Goal: Transaction & Acquisition: Download file/media

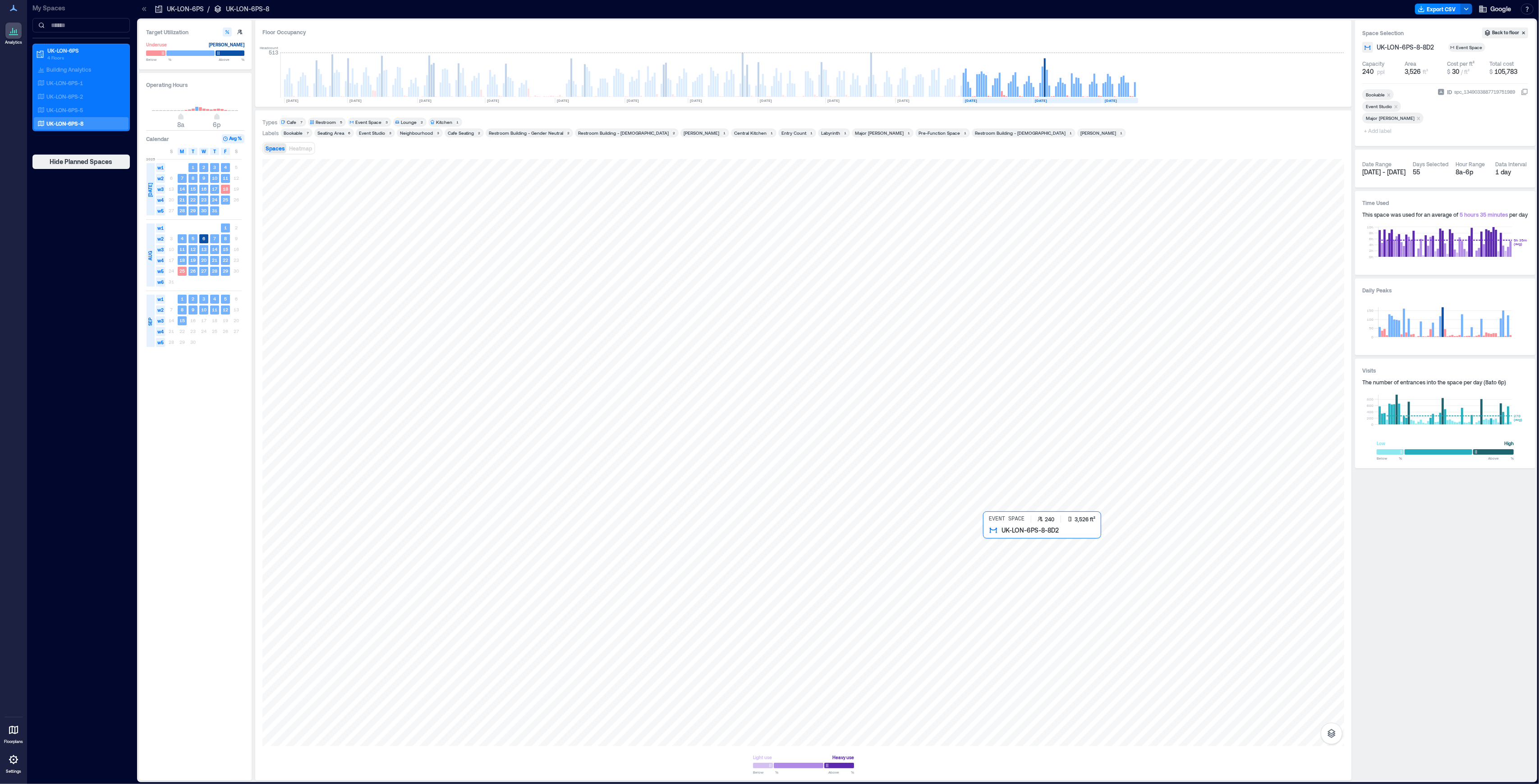
click at [1096, 614] on div at bounding box center [803, 452] width 1082 height 587
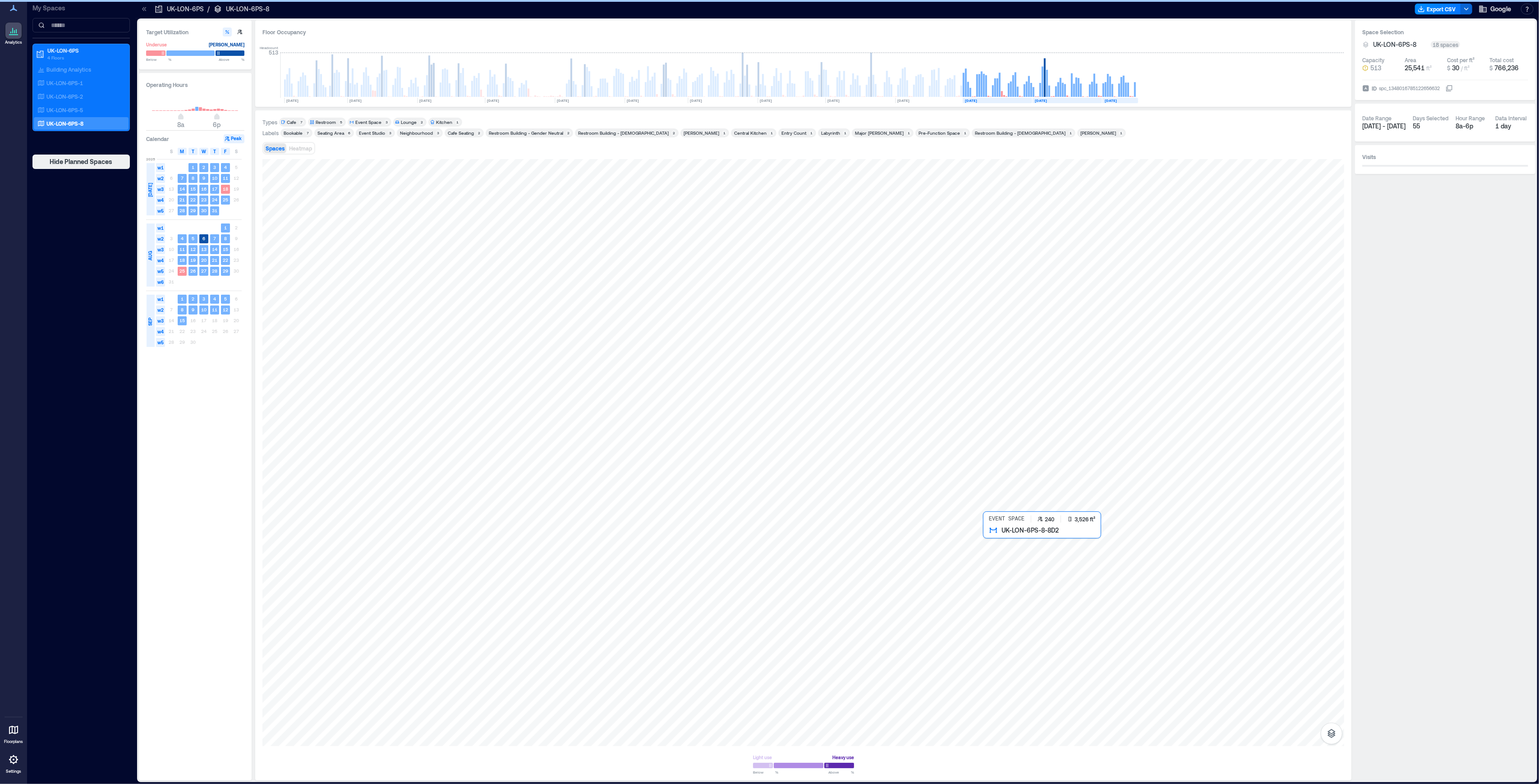
click at [1097, 616] on div at bounding box center [803, 452] width 1082 height 587
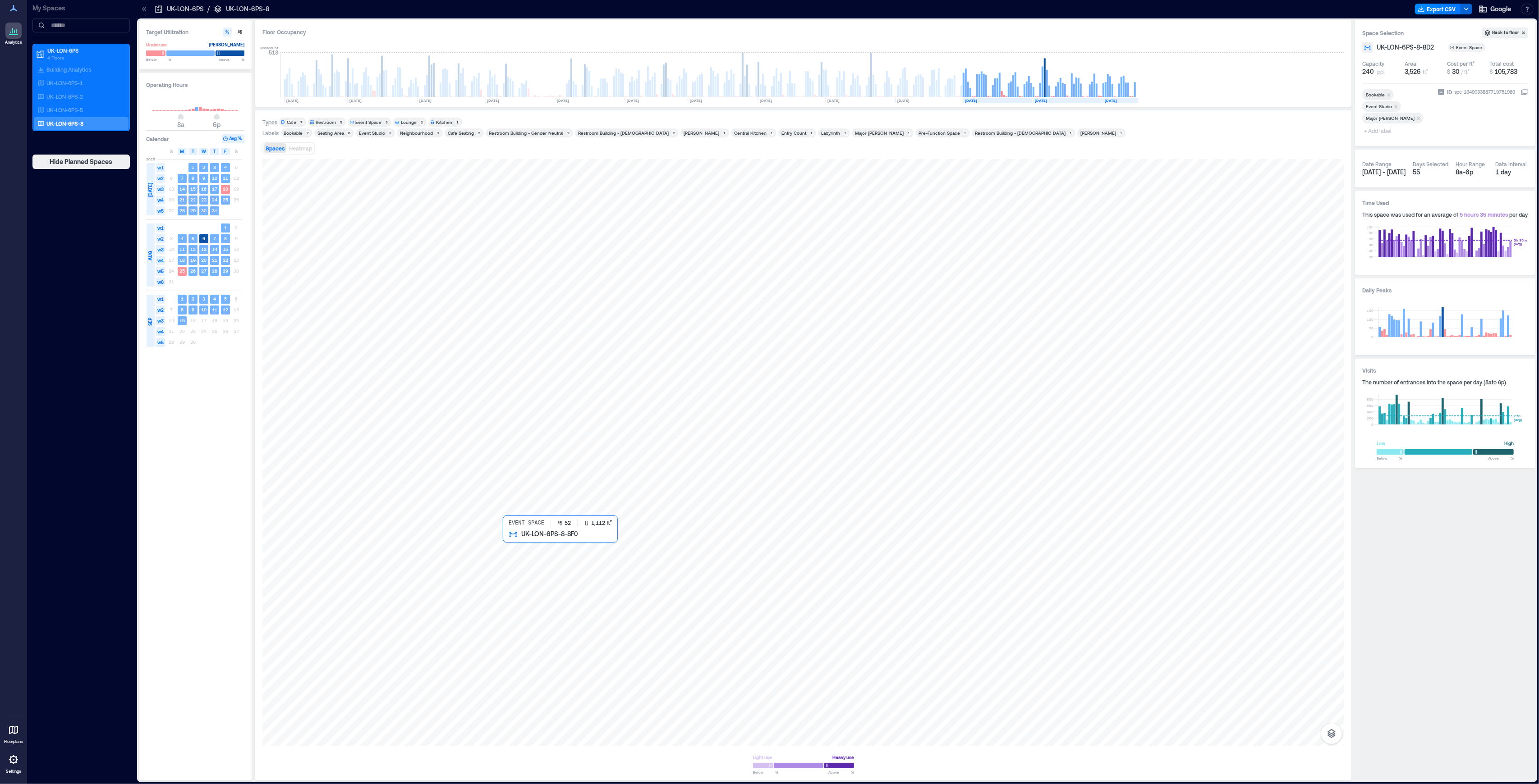
click at [567, 568] on div at bounding box center [803, 452] width 1082 height 587
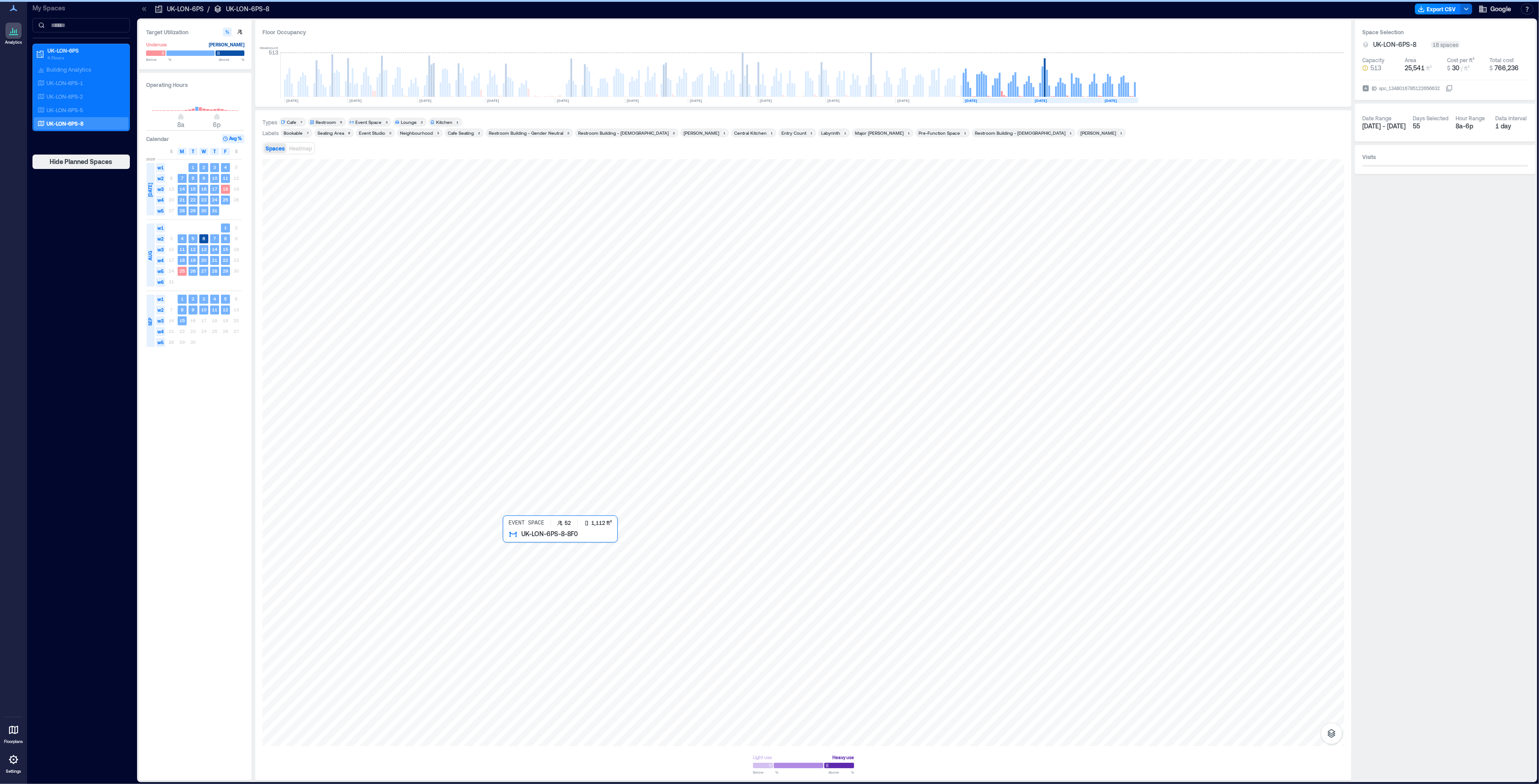
click at [567, 568] on div at bounding box center [803, 452] width 1082 height 587
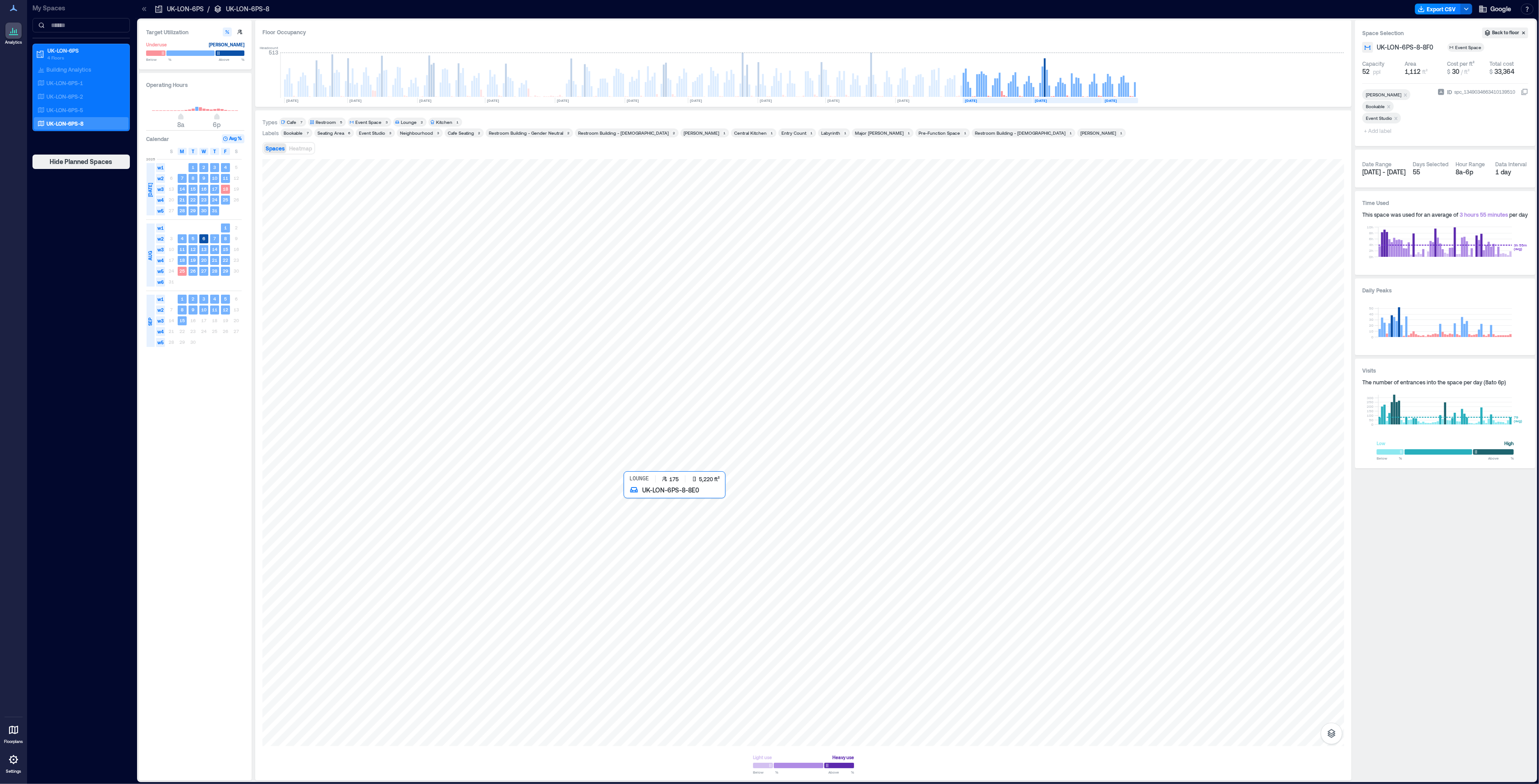
click at [891, 561] on div at bounding box center [803, 452] width 1082 height 587
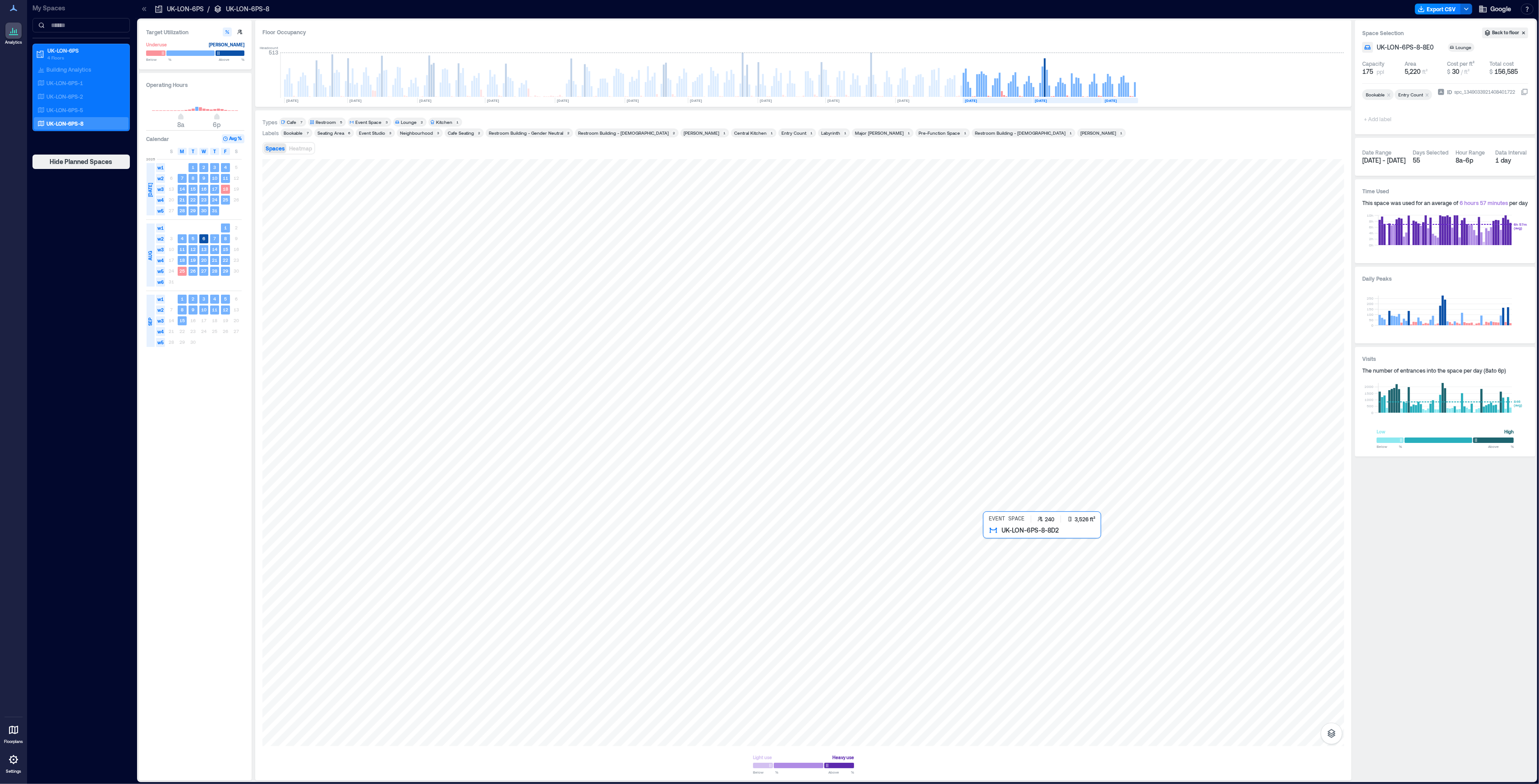
click at [1108, 617] on div at bounding box center [803, 452] width 1082 height 587
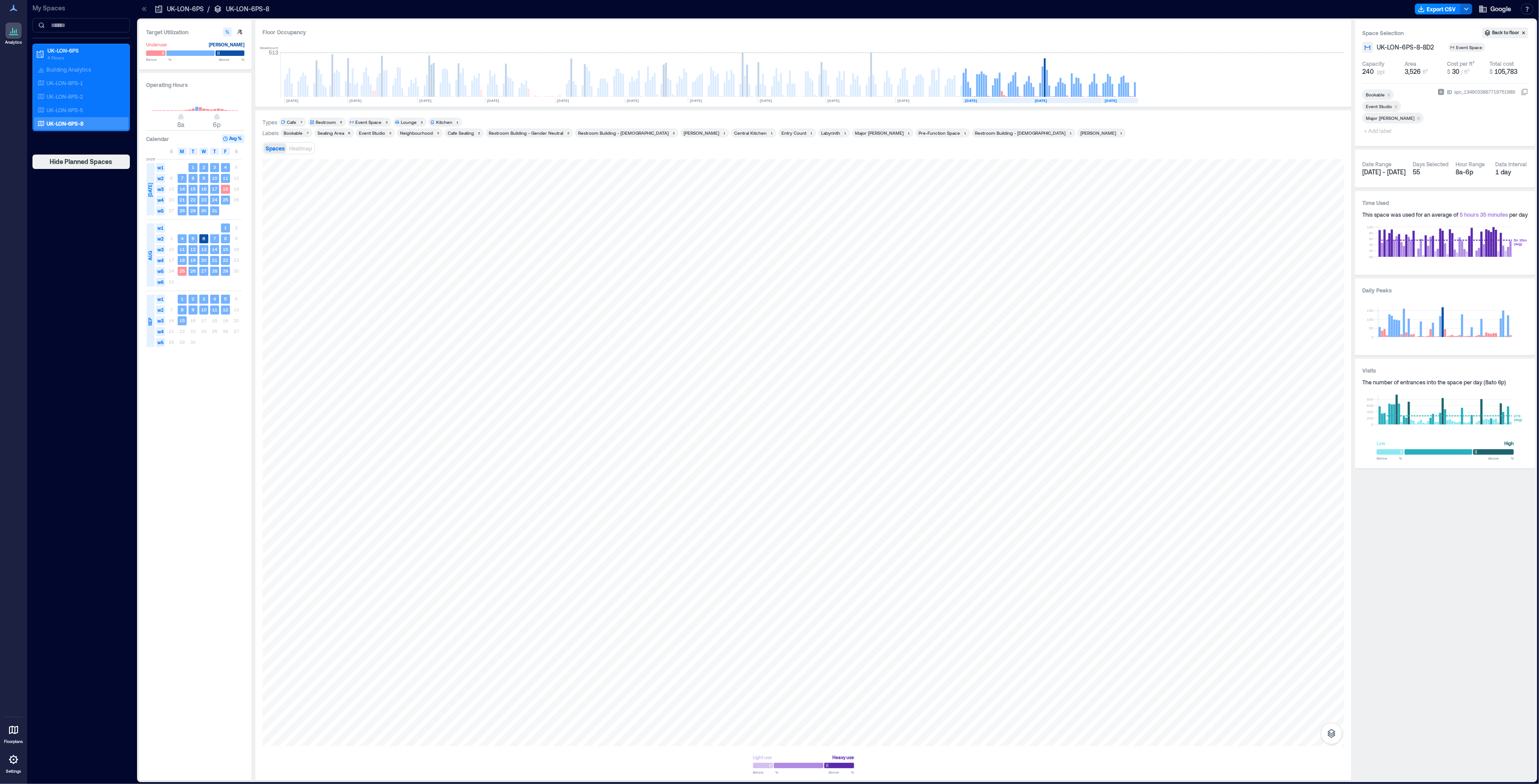
click at [1472, 276] on div "Space Selection Back to floor [GEOGRAPHIC_DATA]-LON-6PS-8-8D2 Event Space Capac…" at bounding box center [1445, 244] width 180 height 448
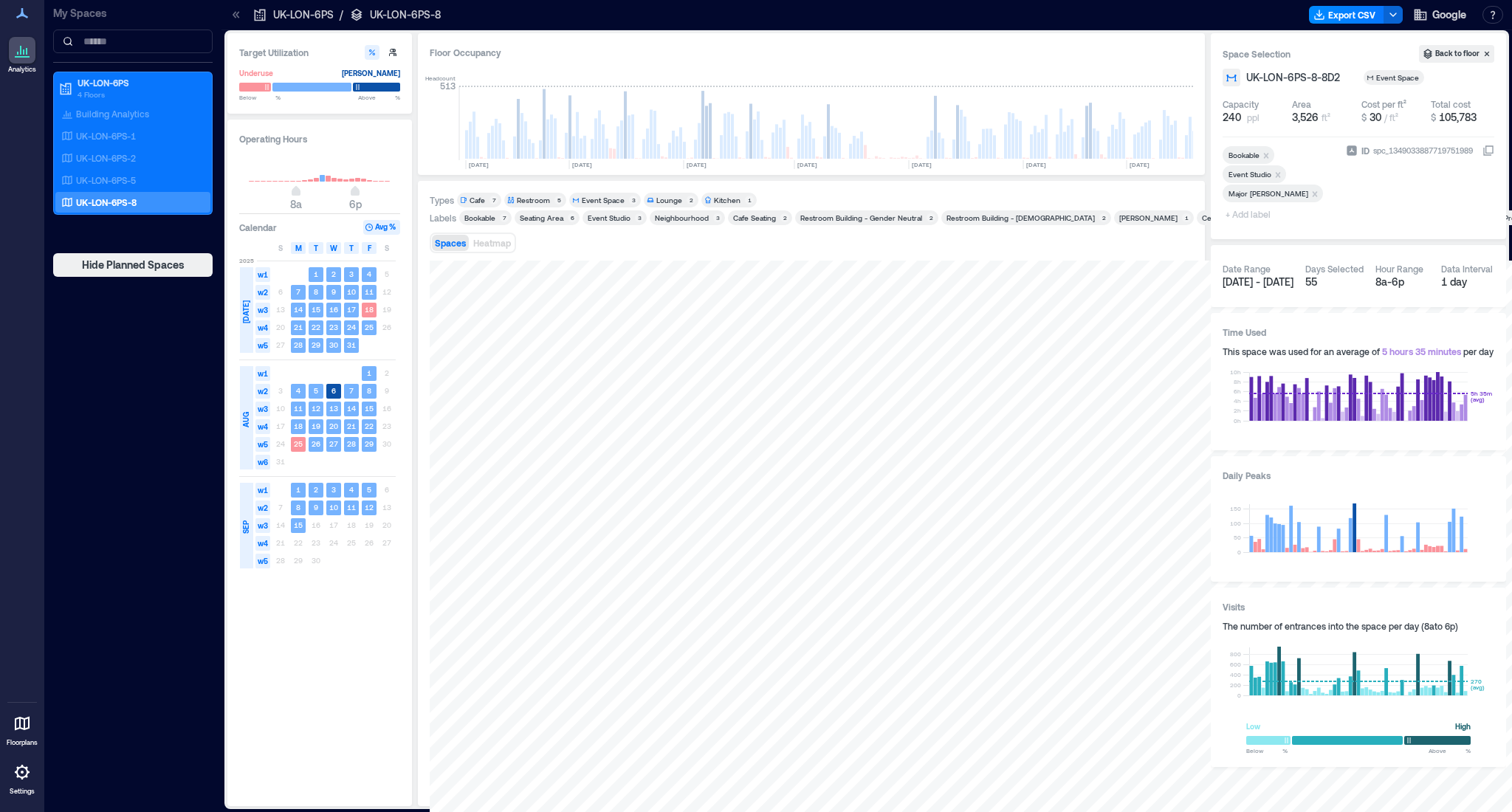
scroll to position [0, 671]
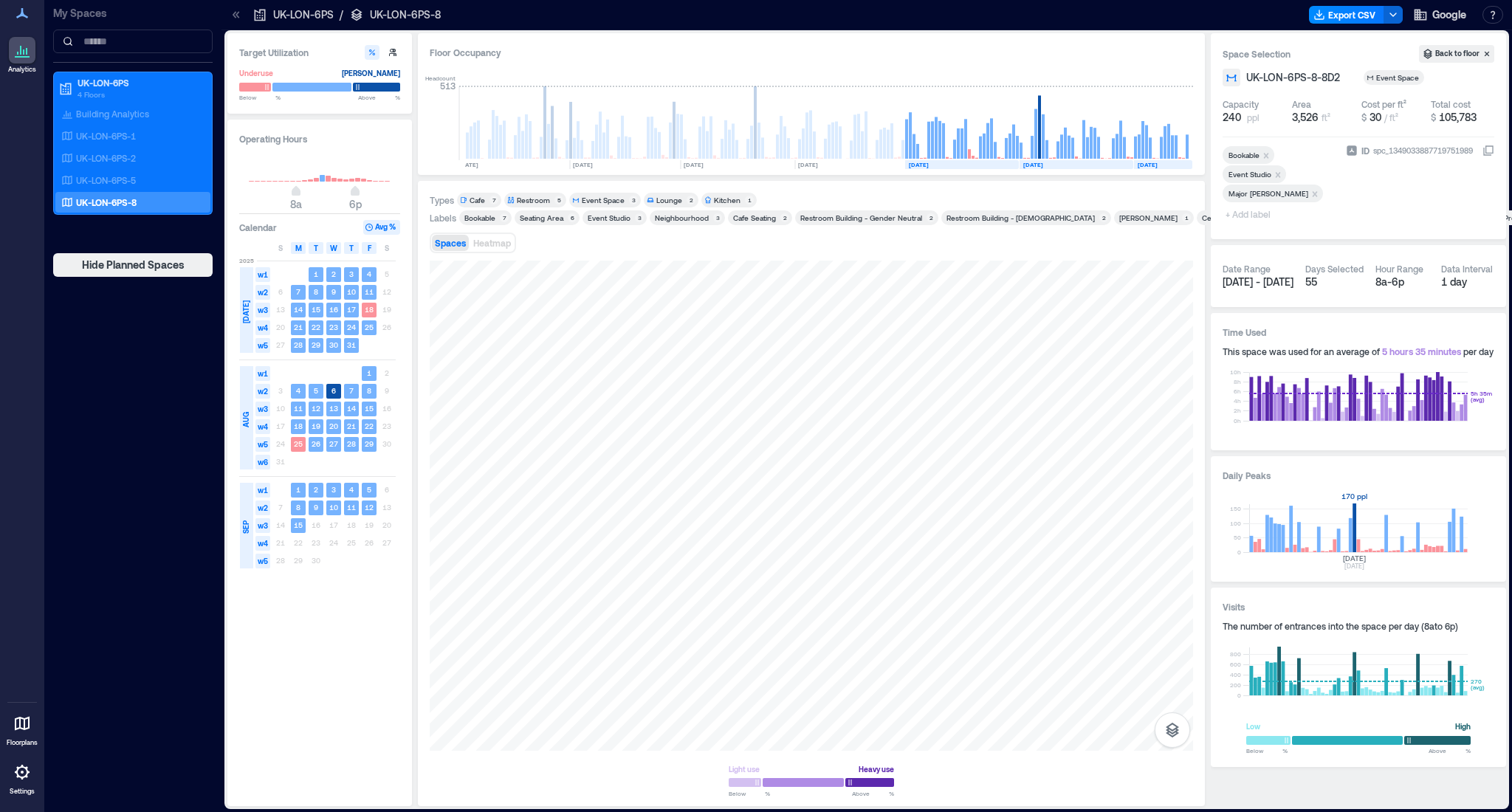
click at [1355, 514] on rect at bounding box center [1357, 528] width 218 height 49
click at [1038, 102] on rect at bounding box center [1039, 126] width 3 height 64
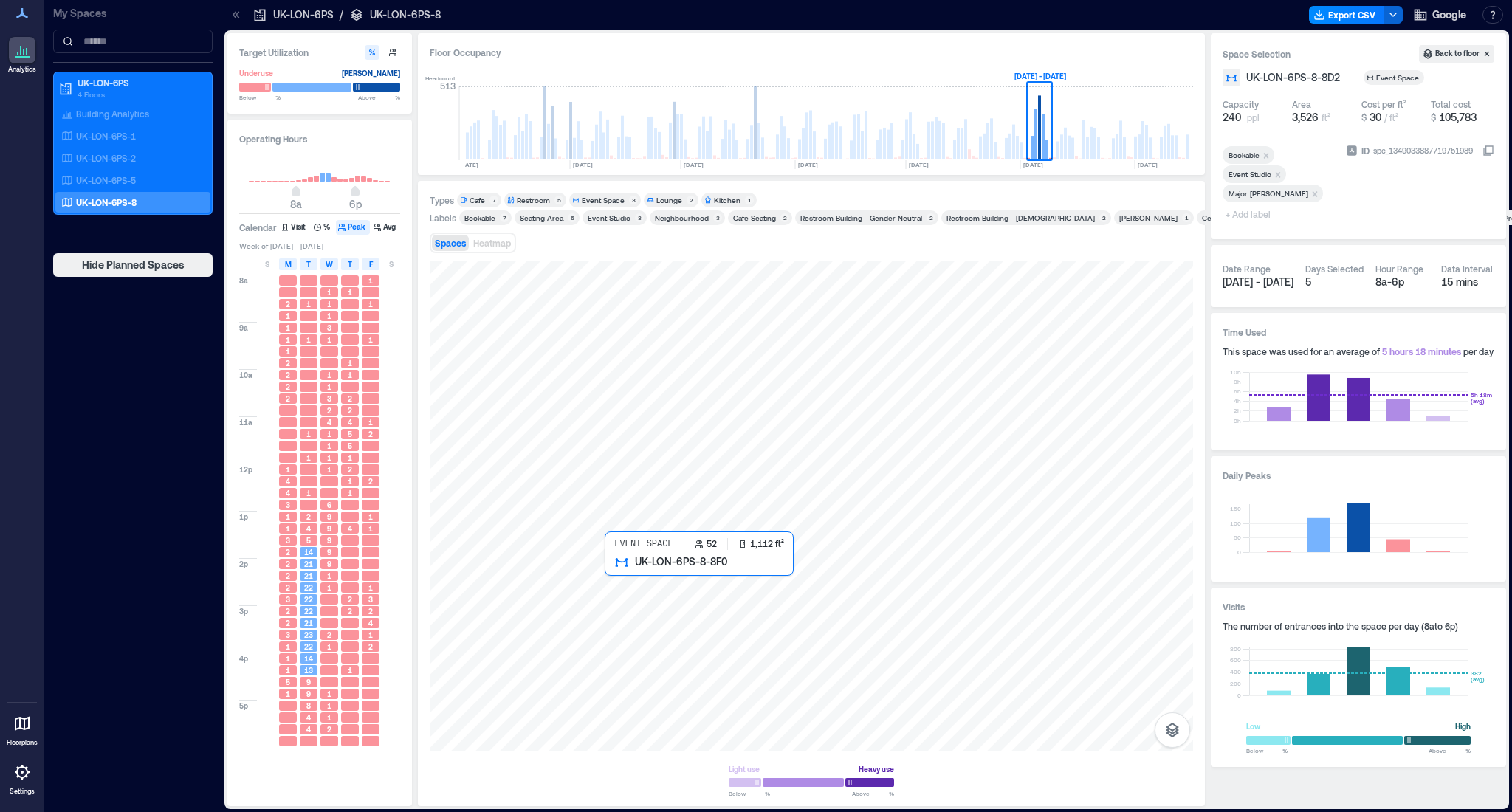
click at [645, 570] on div at bounding box center [811, 505] width 763 height 490
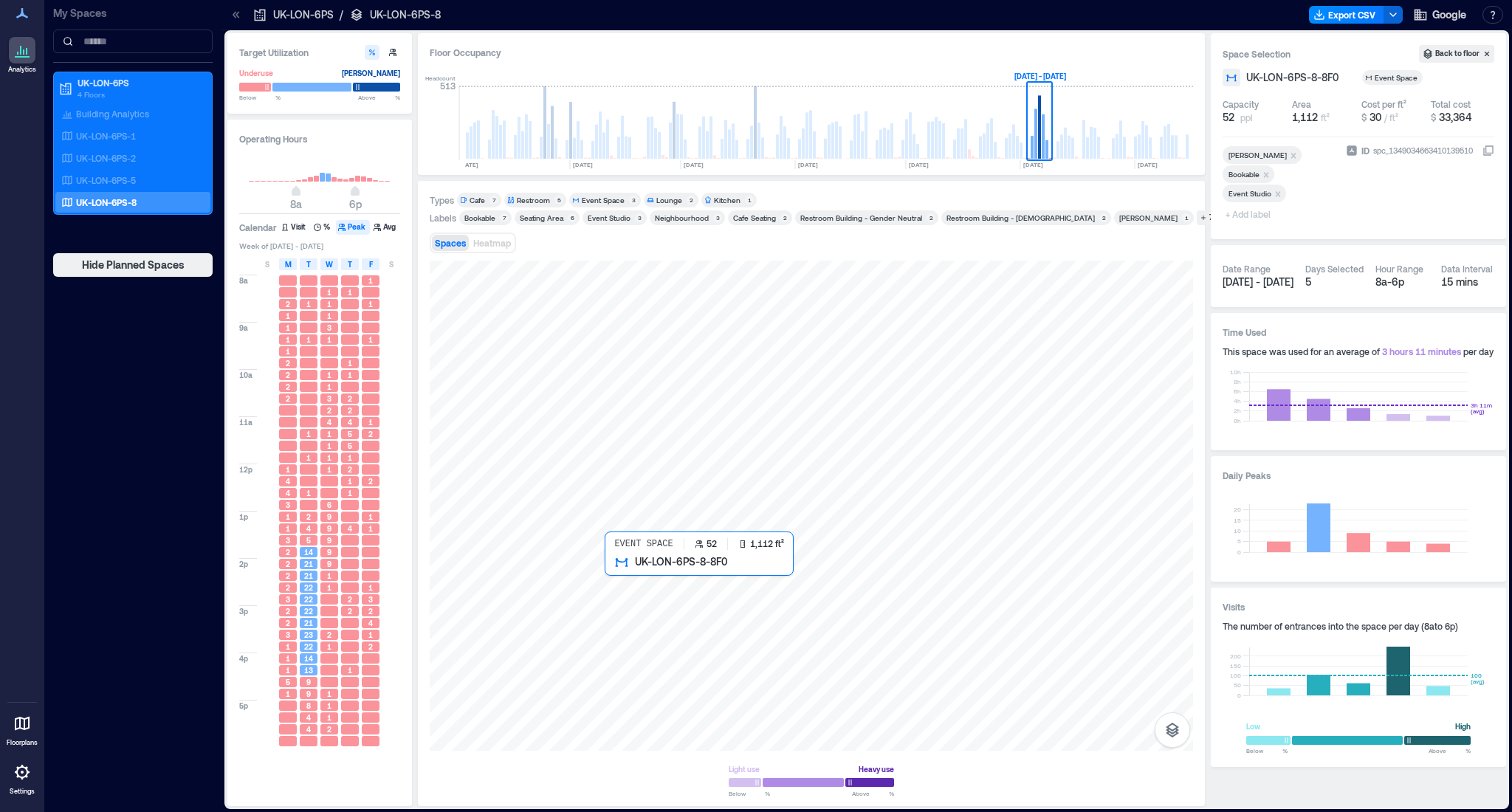
click at [646, 594] on div at bounding box center [811, 505] width 763 height 490
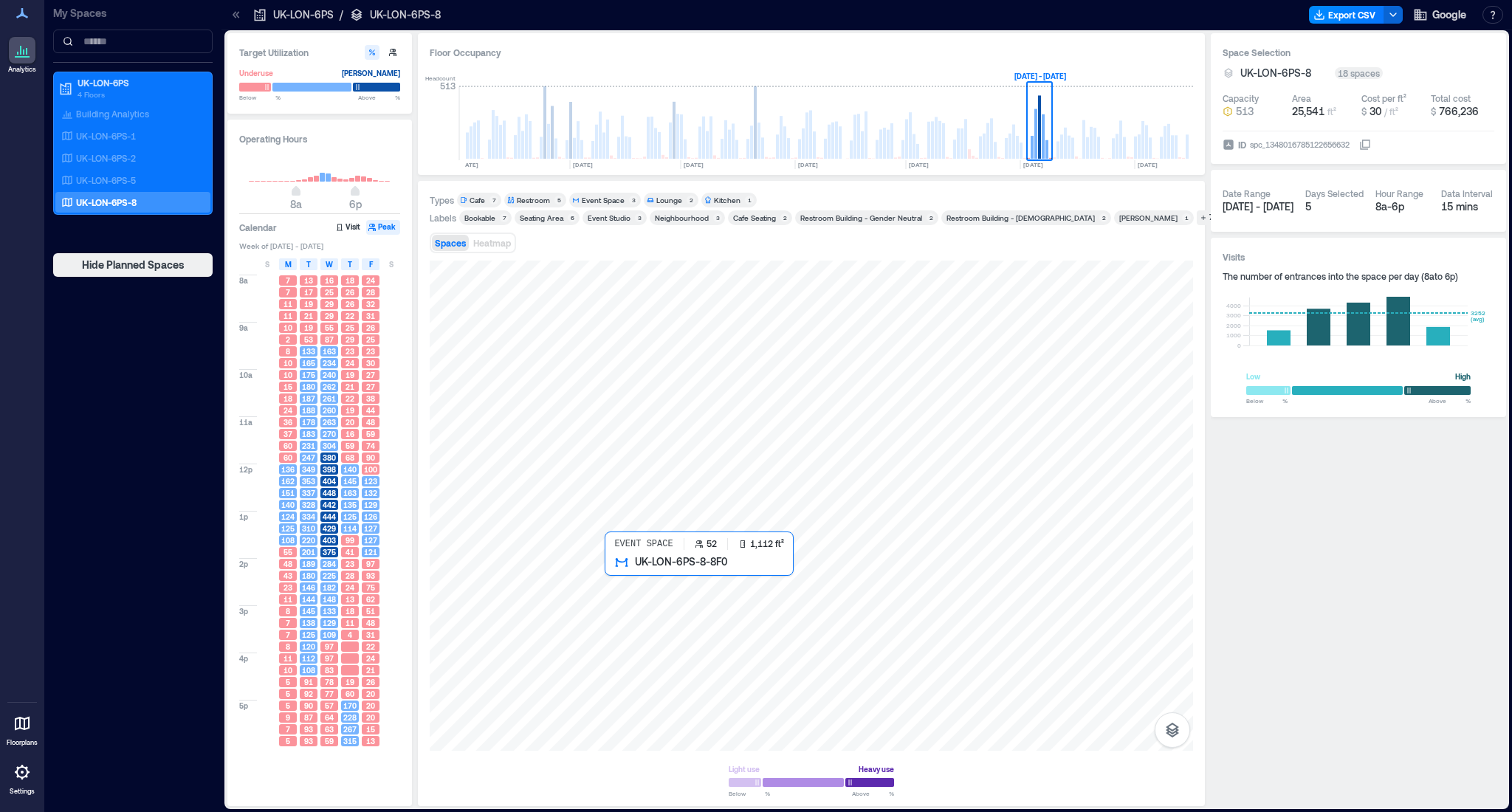
click at [646, 594] on div at bounding box center [811, 505] width 763 height 490
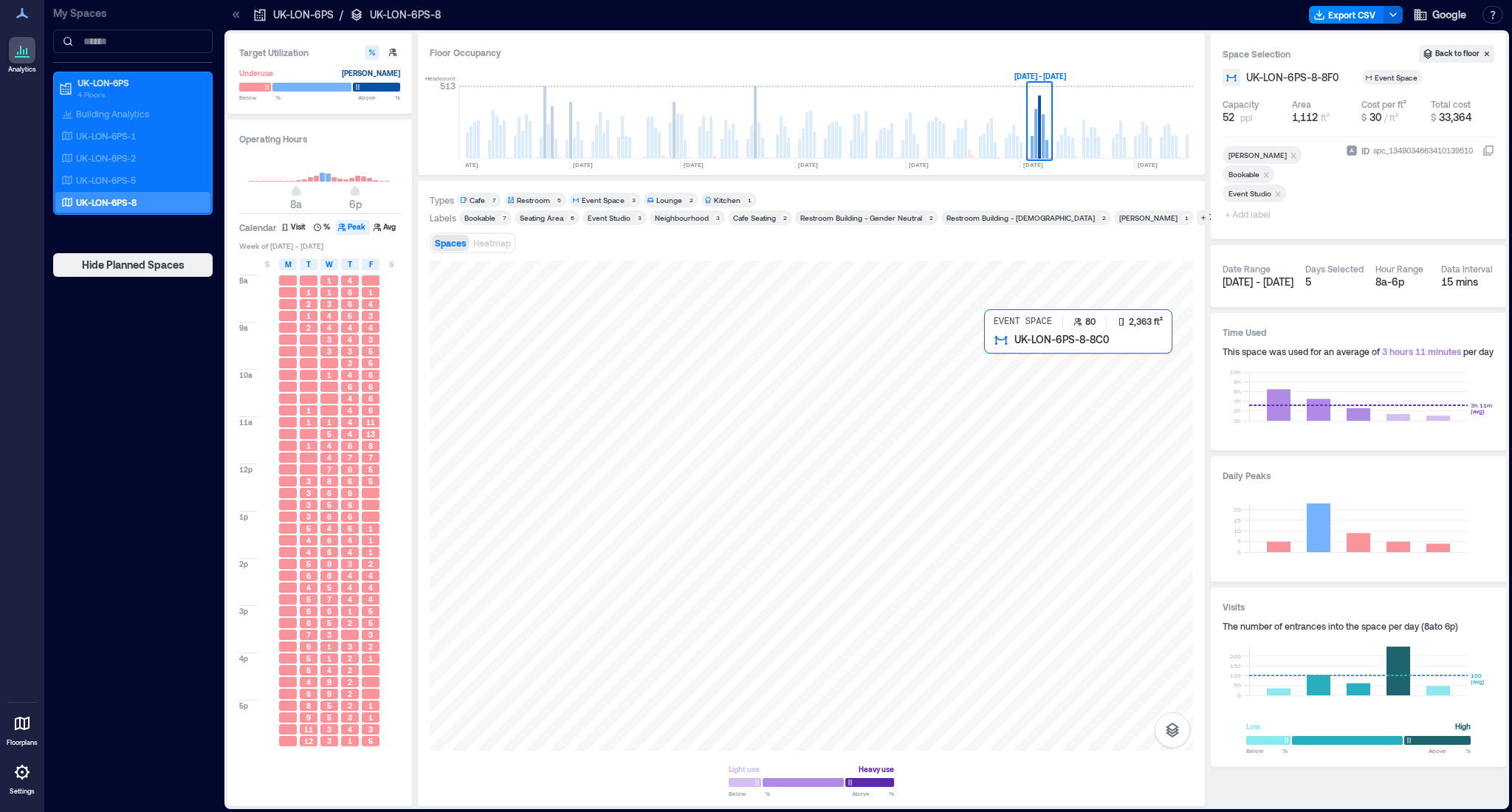
click at [1096, 375] on div at bounding box center [811, 505] width 763 height 490
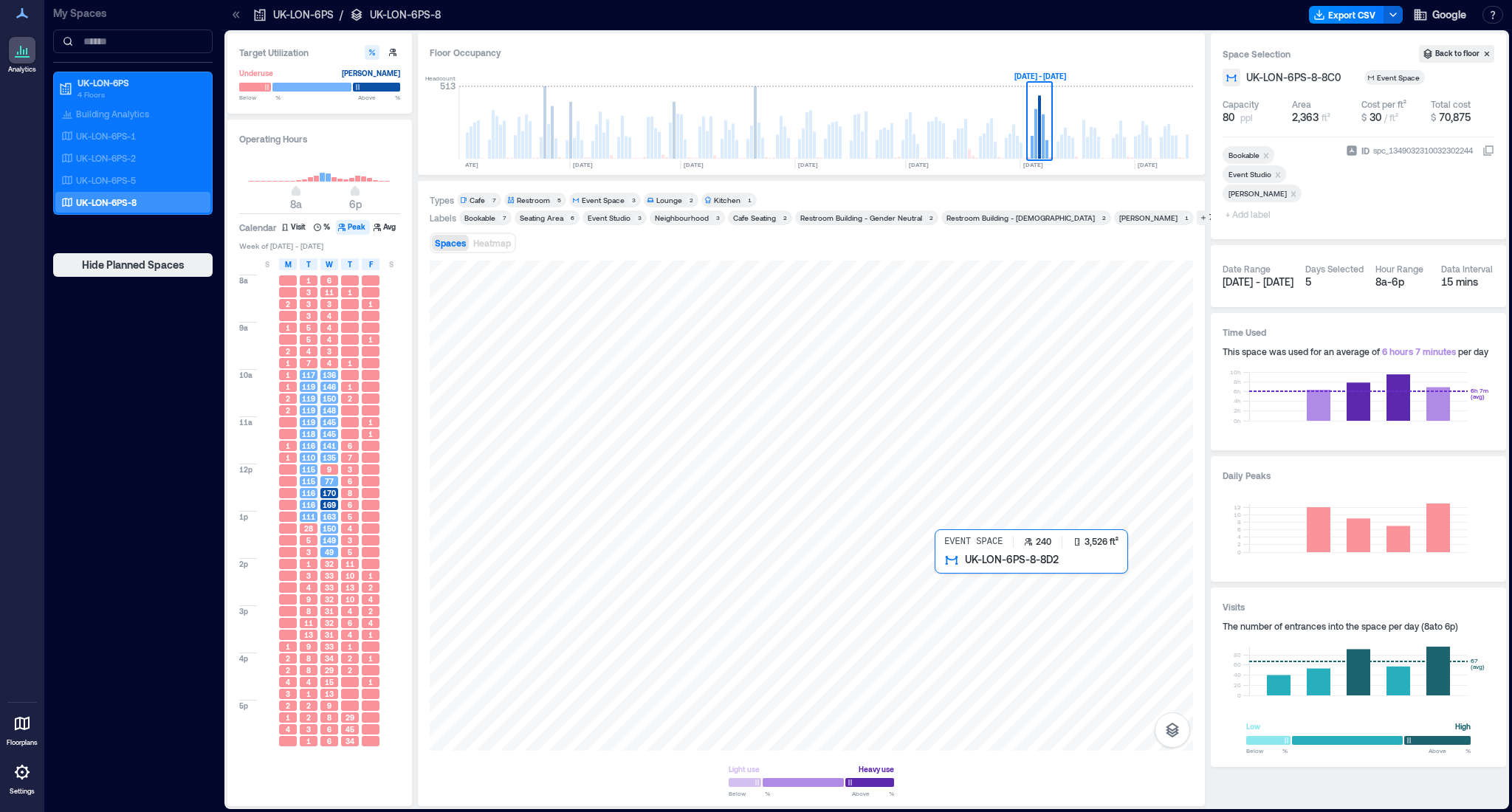
click at [1030, 600] on div at bounding box center [811, 505] width 763 height 490
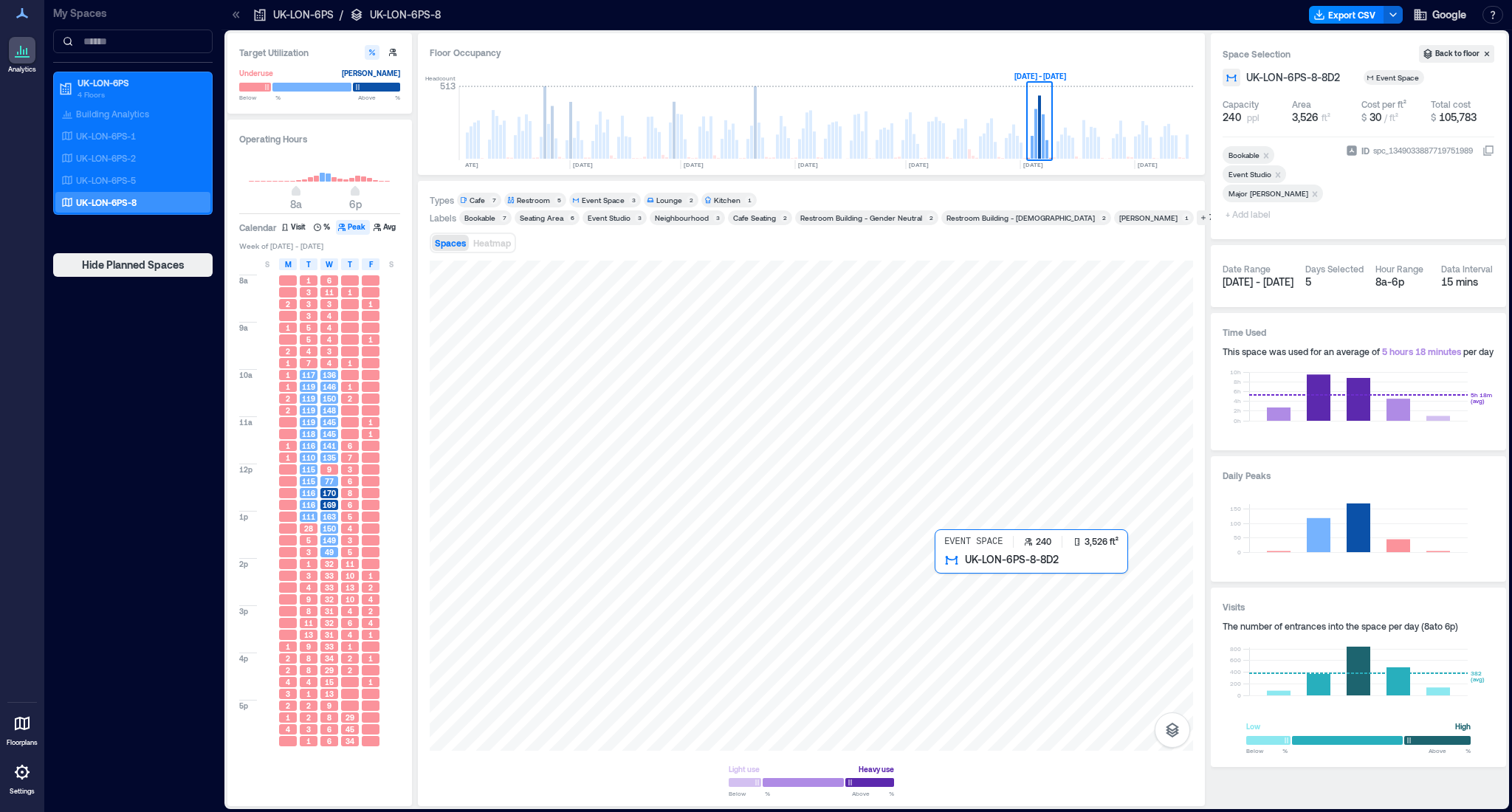
click at [1034, 609] on div at bounding box center [811, 505] width 763 height 490
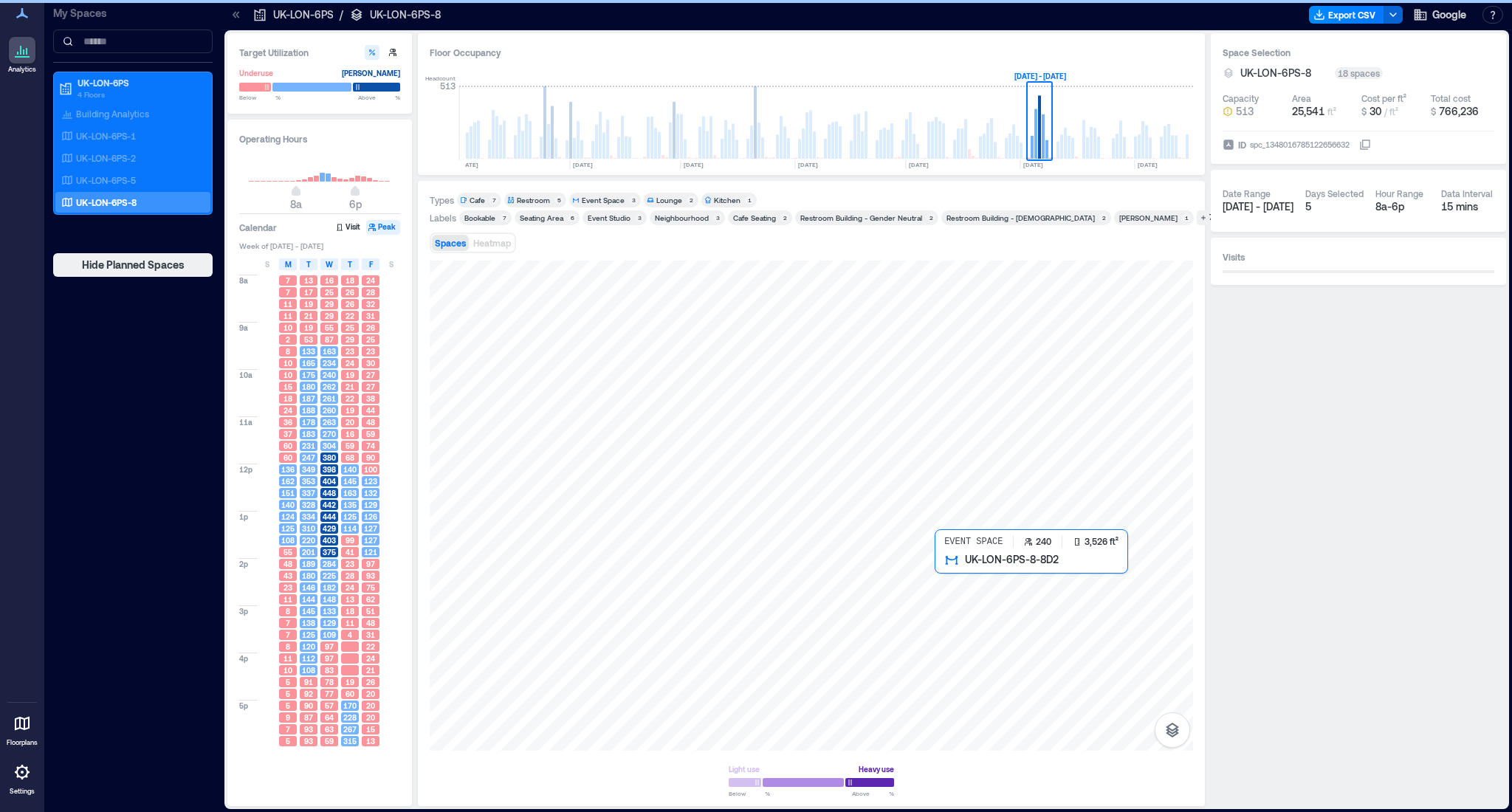
click at [1034, 609] on div at bounding box center [811, 505] width 763 height 490
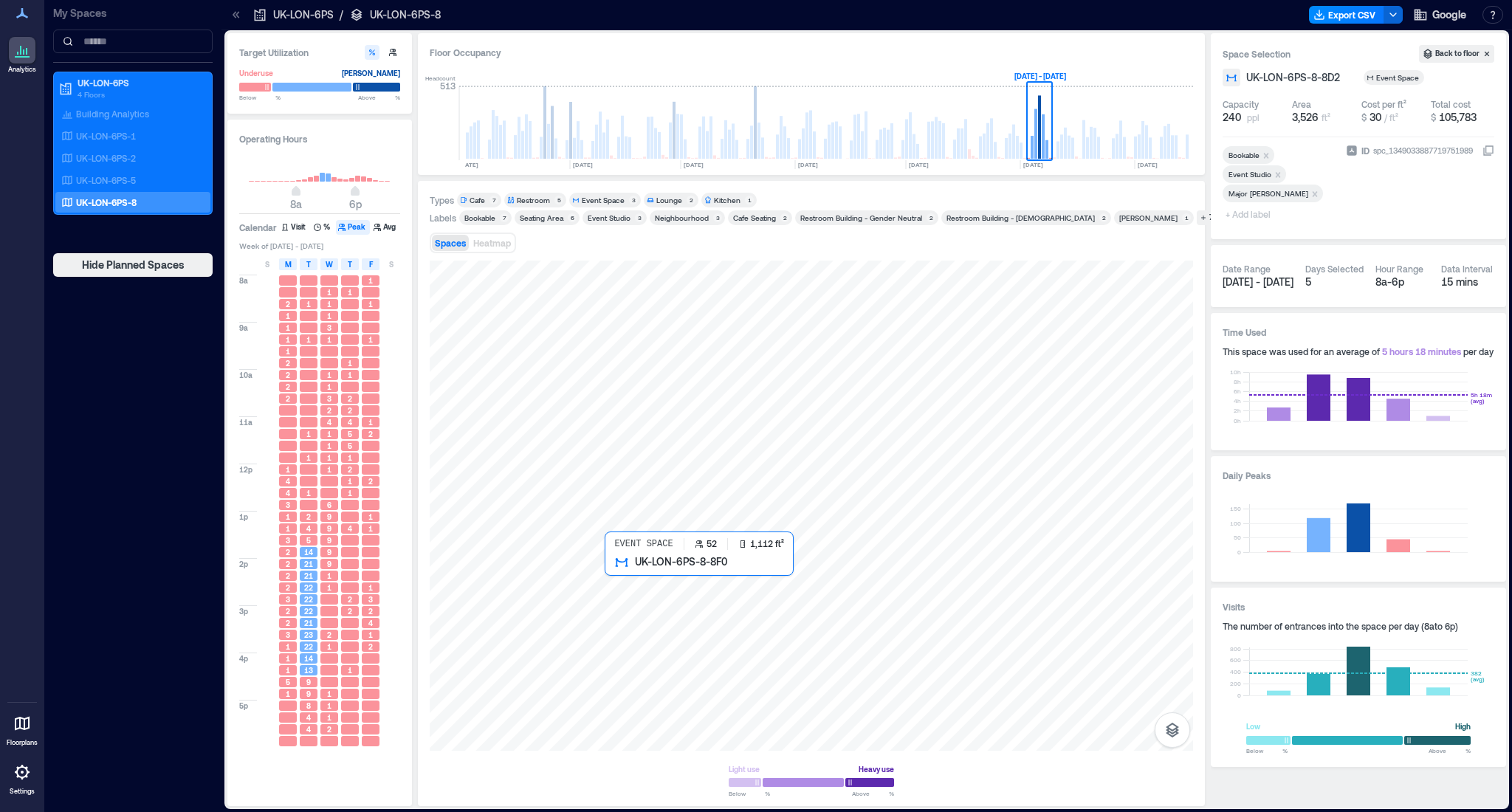
click at [644, 593] on div at bounding box center [811, 505] width 763 height 490
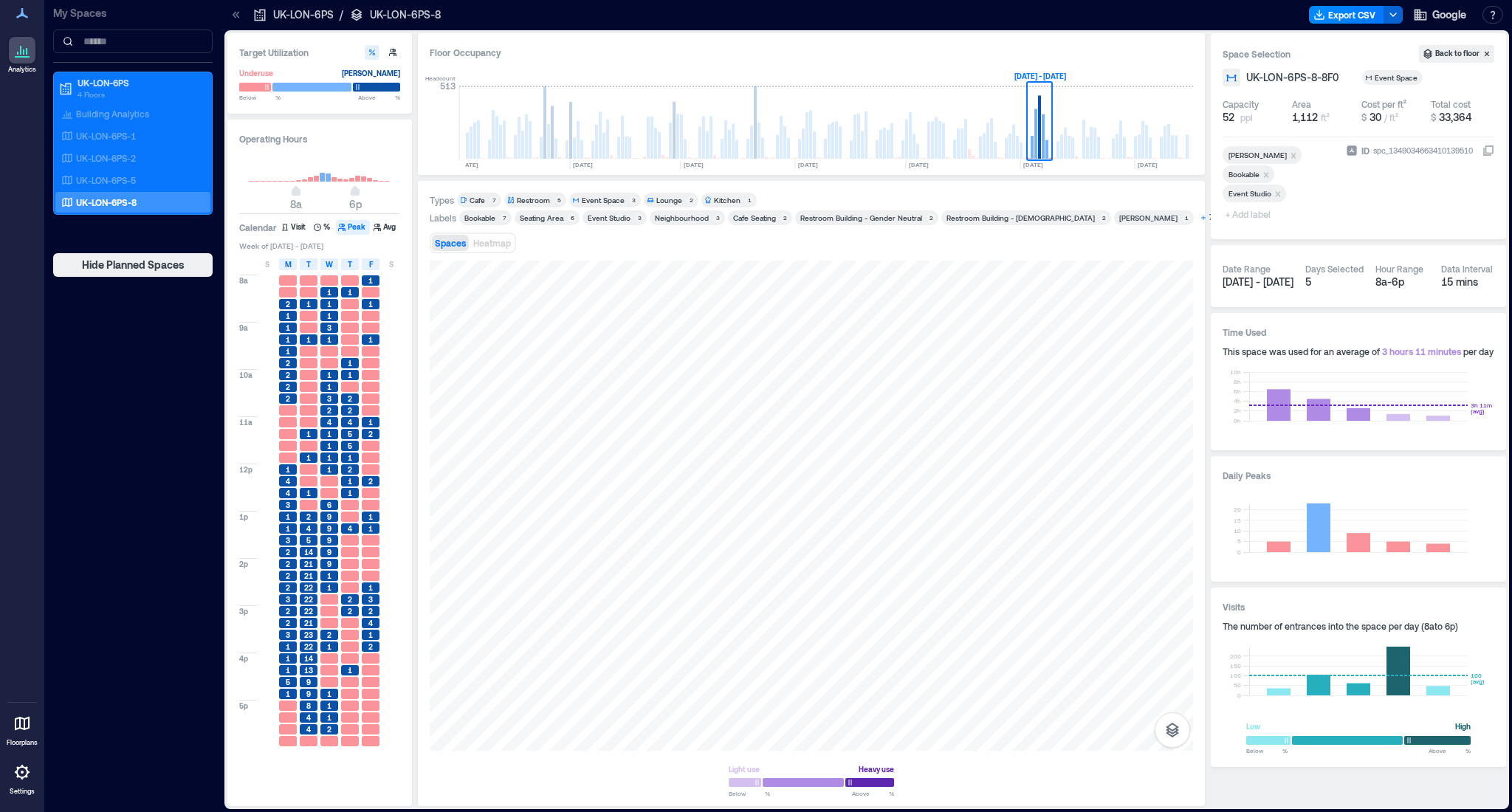
click at [1207, 215] on div "7" at bounding box center [1211, 218] width 8 height 14
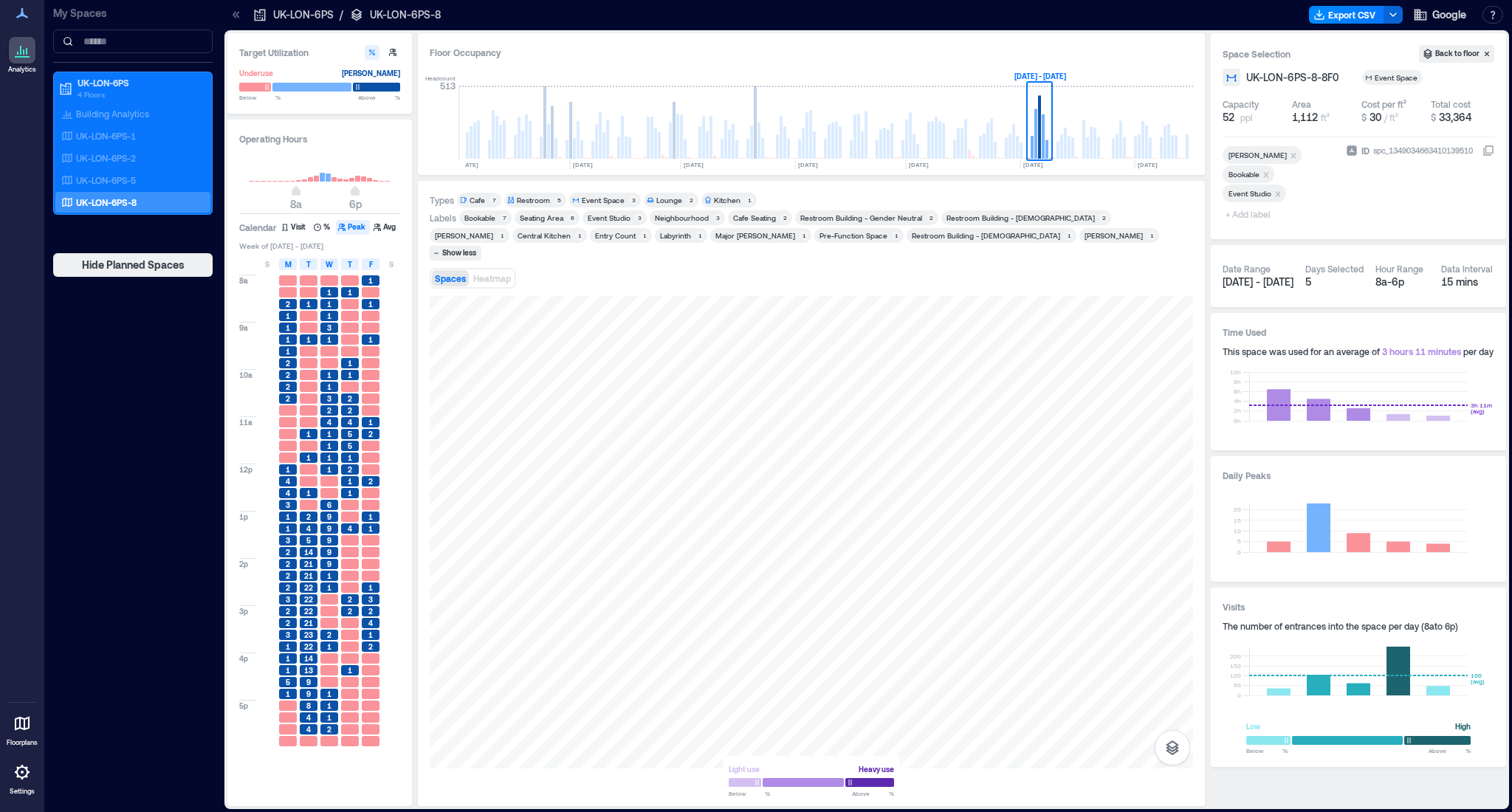
click at [715, 238] on div "Major [PERSON_NAME]" at bounding box center [755, 235] width 80 height 11
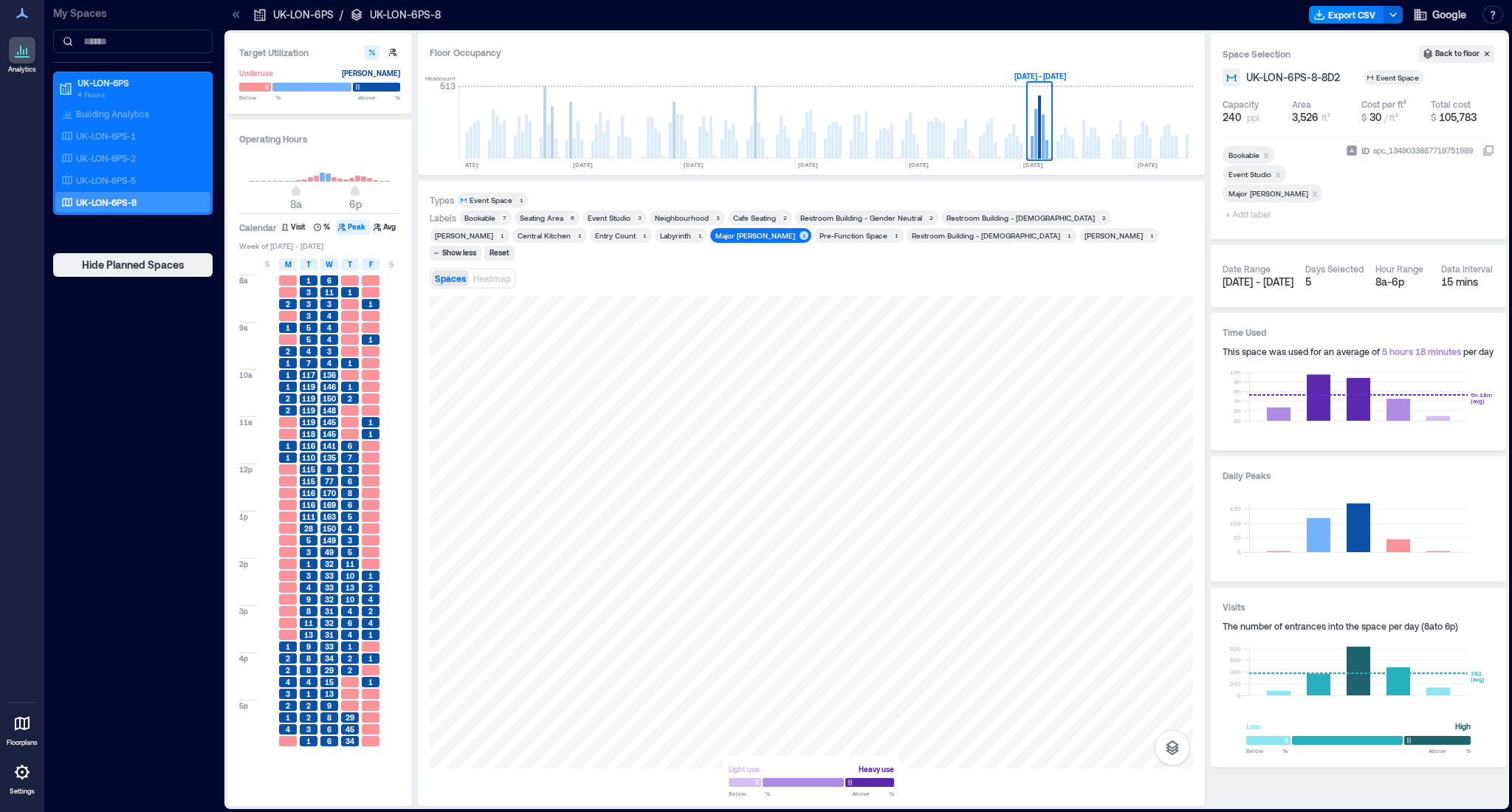
click at [1085, 238] on div "[PERSON_NAME]" at bounding box center [1114, 235] width 59 height 11
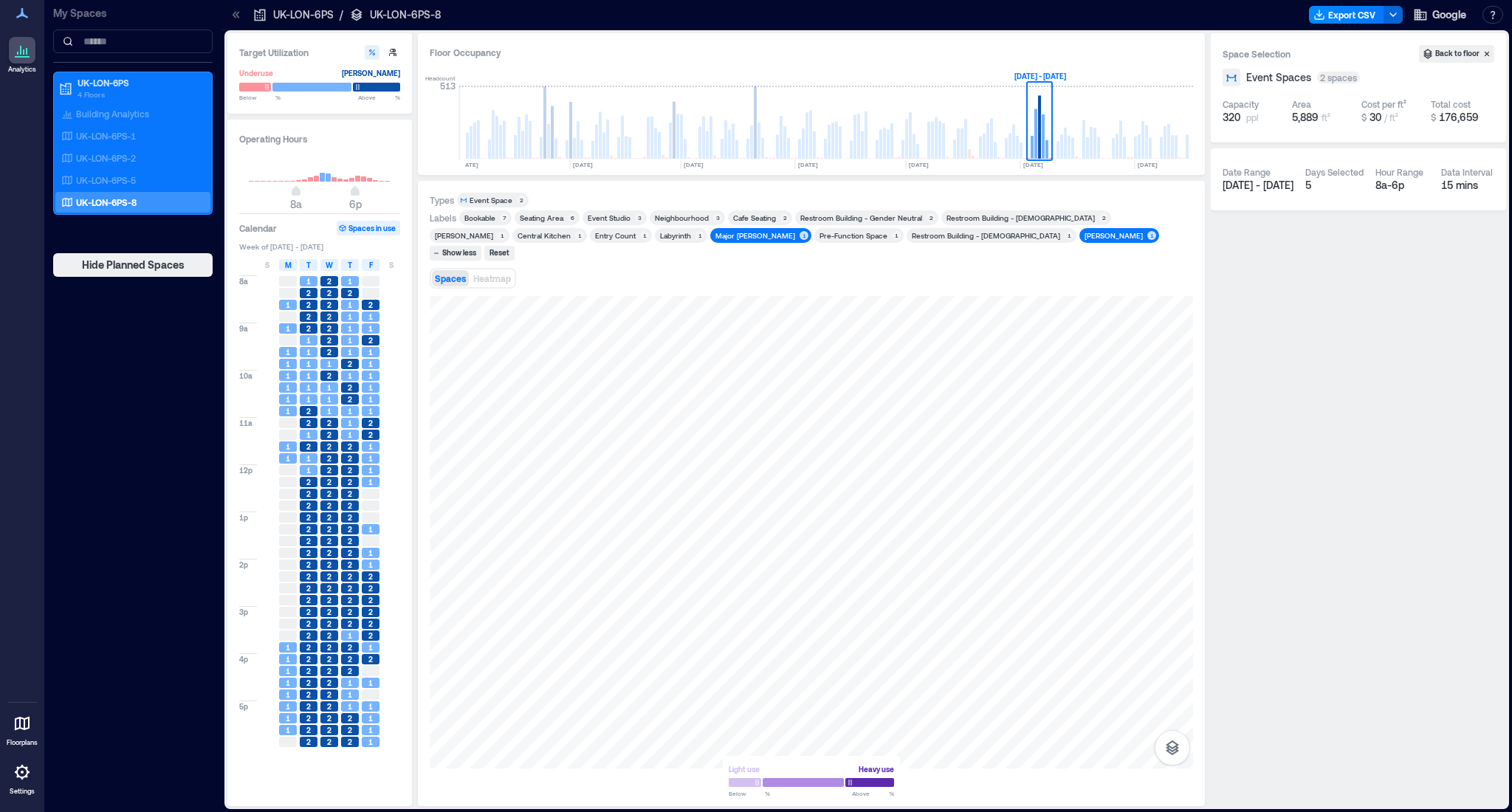
click at [1085, 235] on div "[PERSON_NAME]" at bounding box center [1114, 235] width 59 height 11
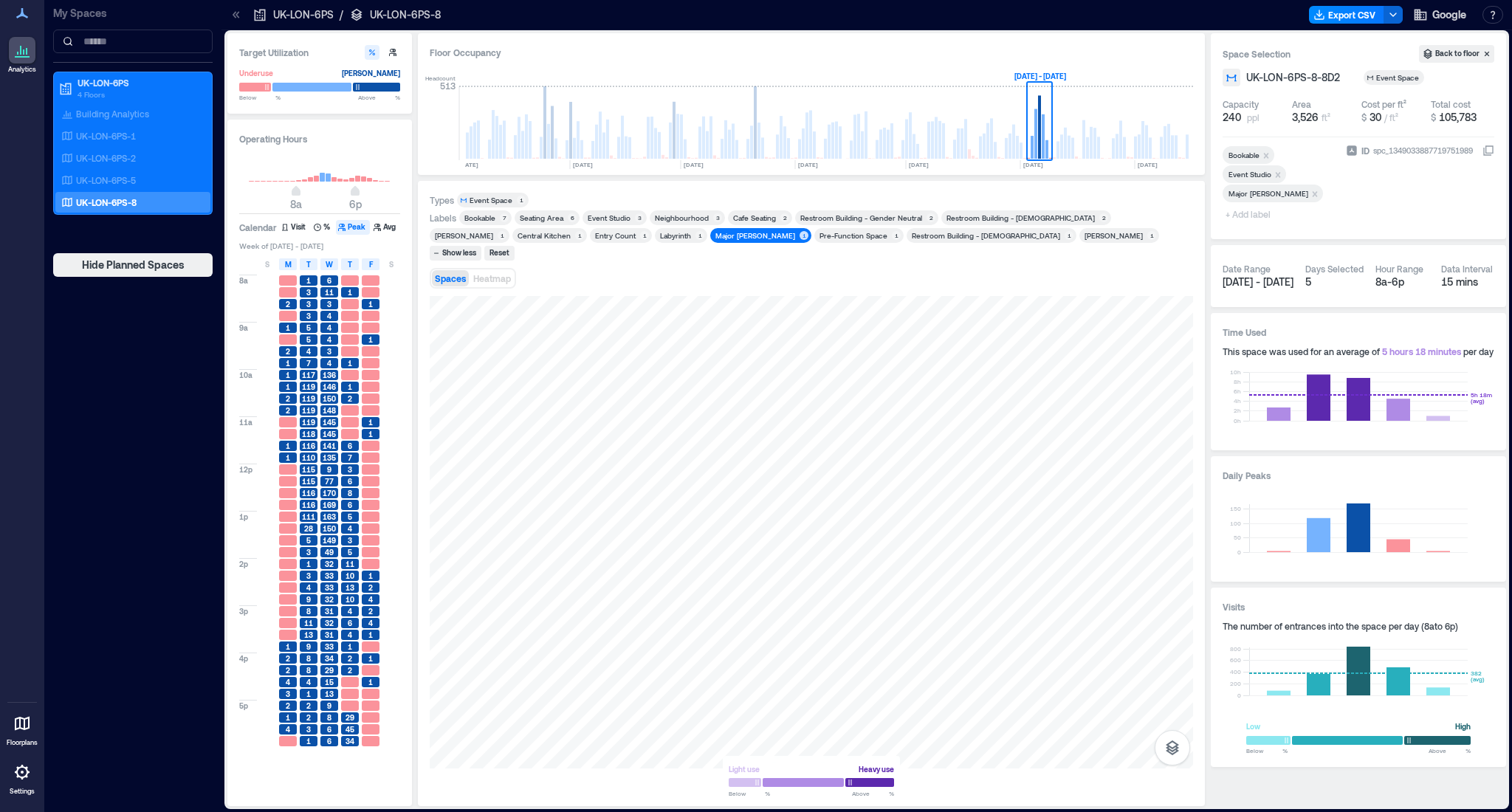
click at [715, 237] on div "Major [PERSON_NAME]" at bounding box center [755, 235] width 80 height 11
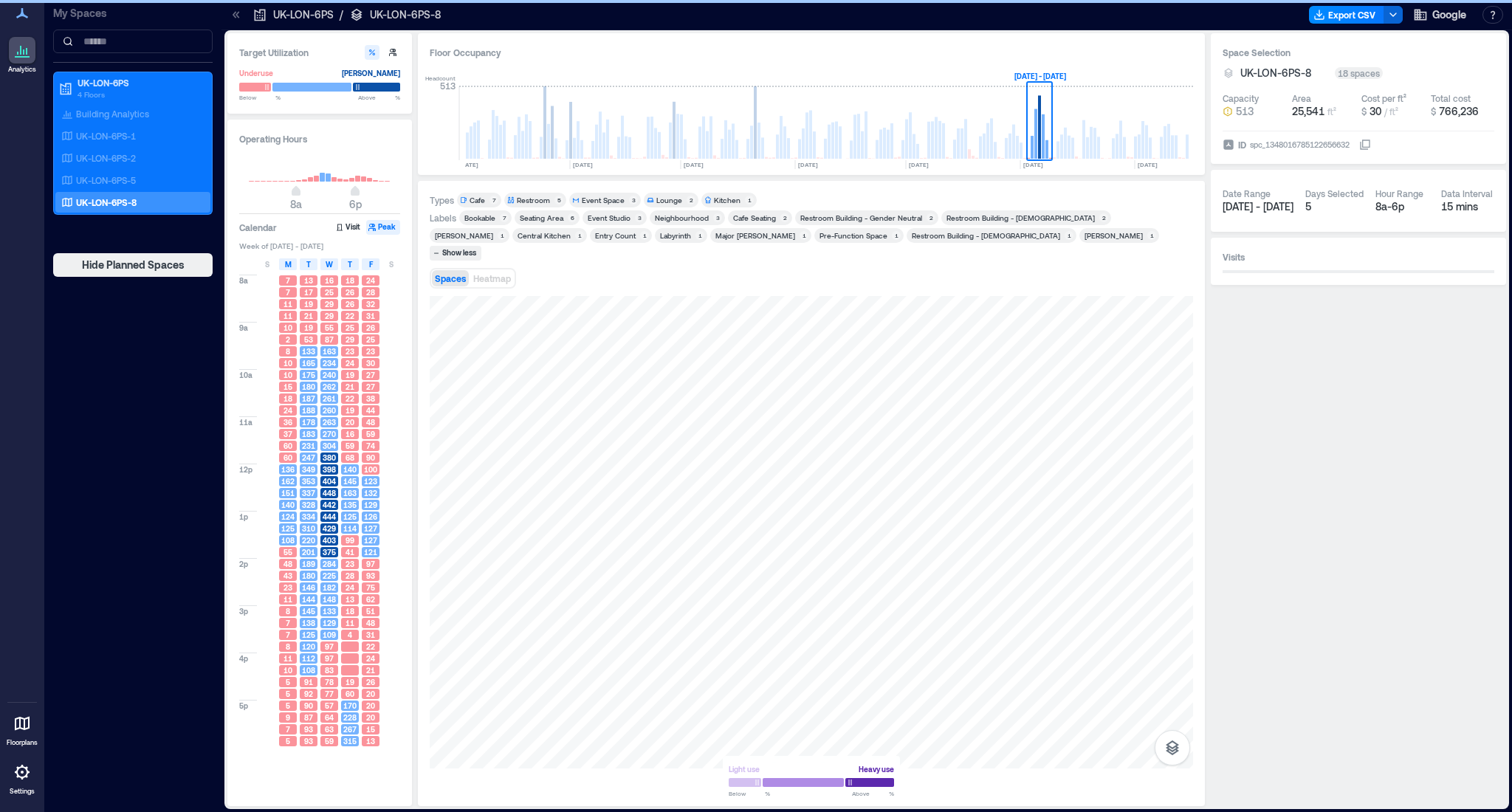
click at [715, 238] on div "Major [PERSON_NAME]" at bounding box center [755, 235] width 80 height 11
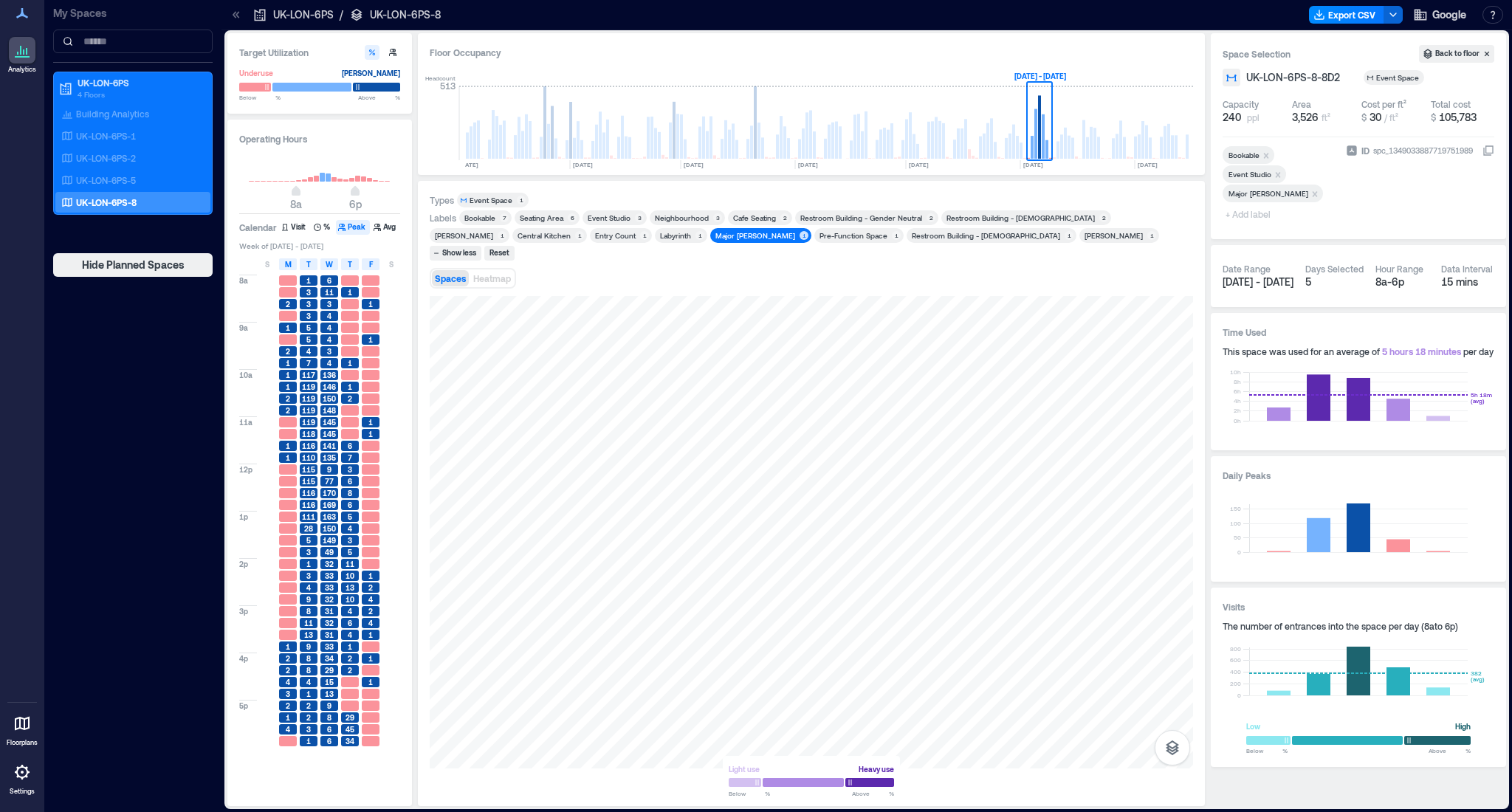
click at [604, 272] on div "Spaces Heatmap" at bounding box center [811, 278] width 763 height 29
click at [820, 235] on div "Pre-Function Space" at bounding box center [853, 235] width 67 height 11
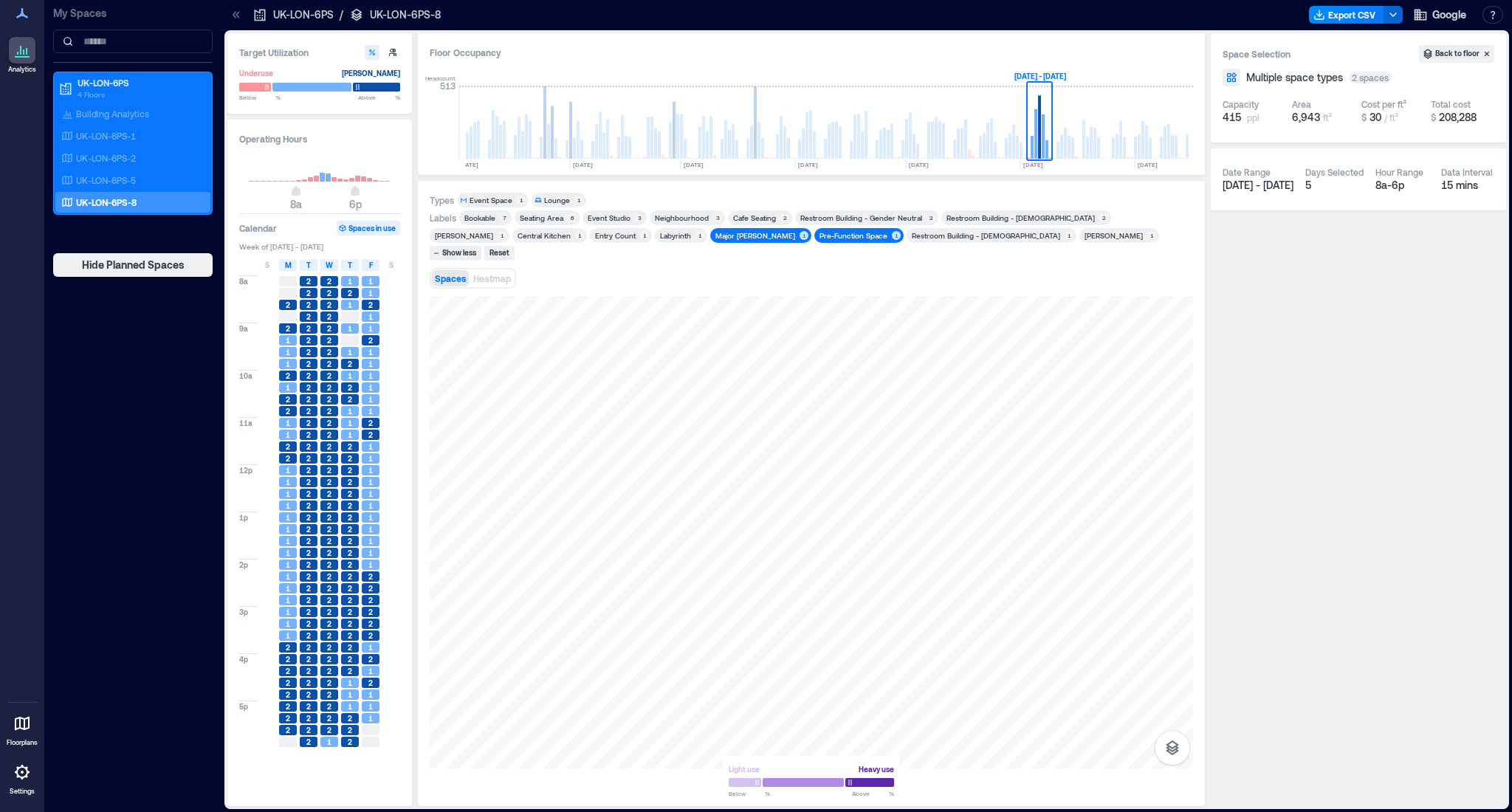
click at [820, 235] on div "Pre-Function Space" at bounding box center [853, 235] width 67 height 11
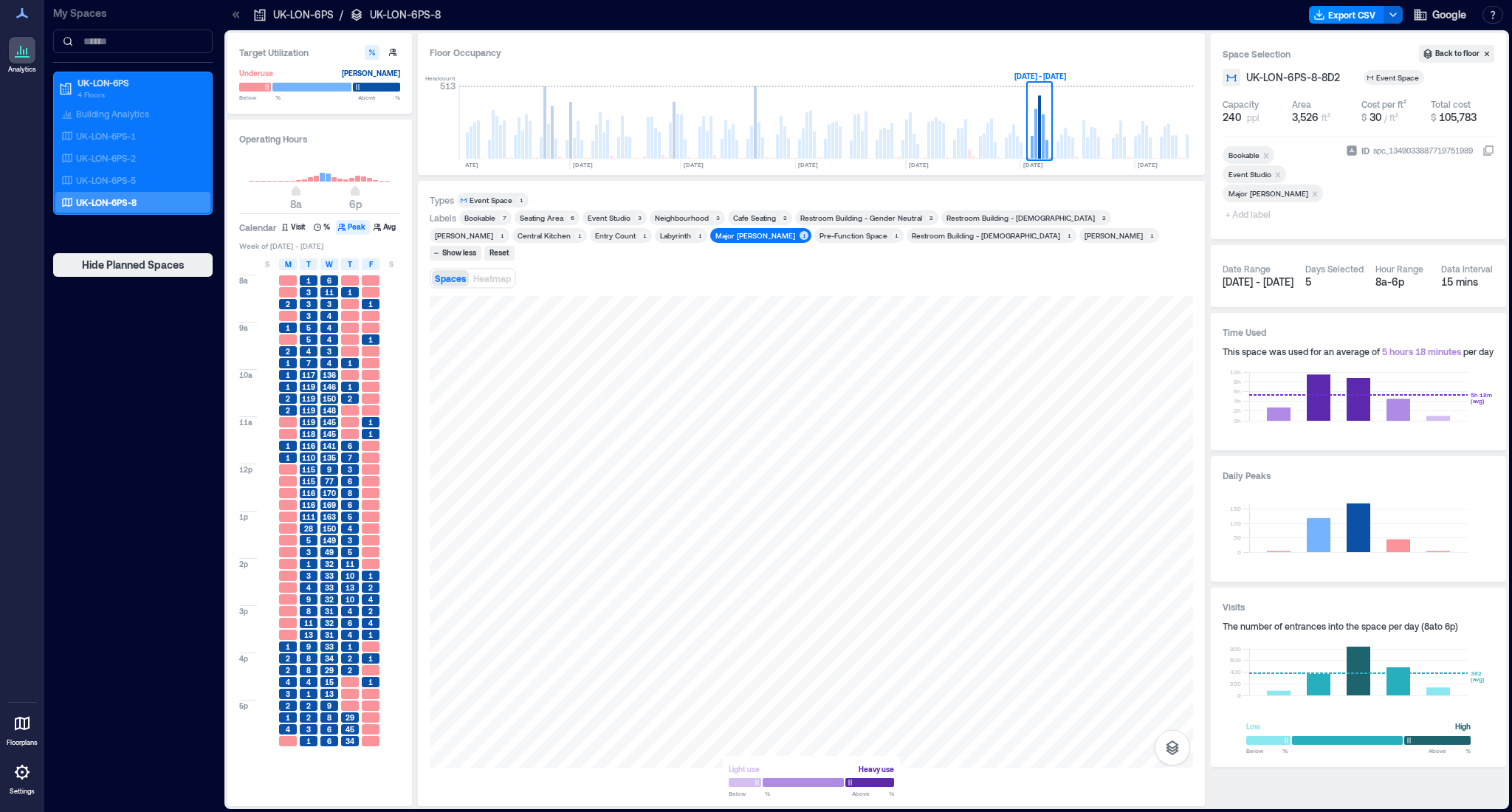
click at [912, 237] on div "Restroom Building - [DEMOGRAPHIC_DATA]" at bounding box center [986, 235] width 149 height 11
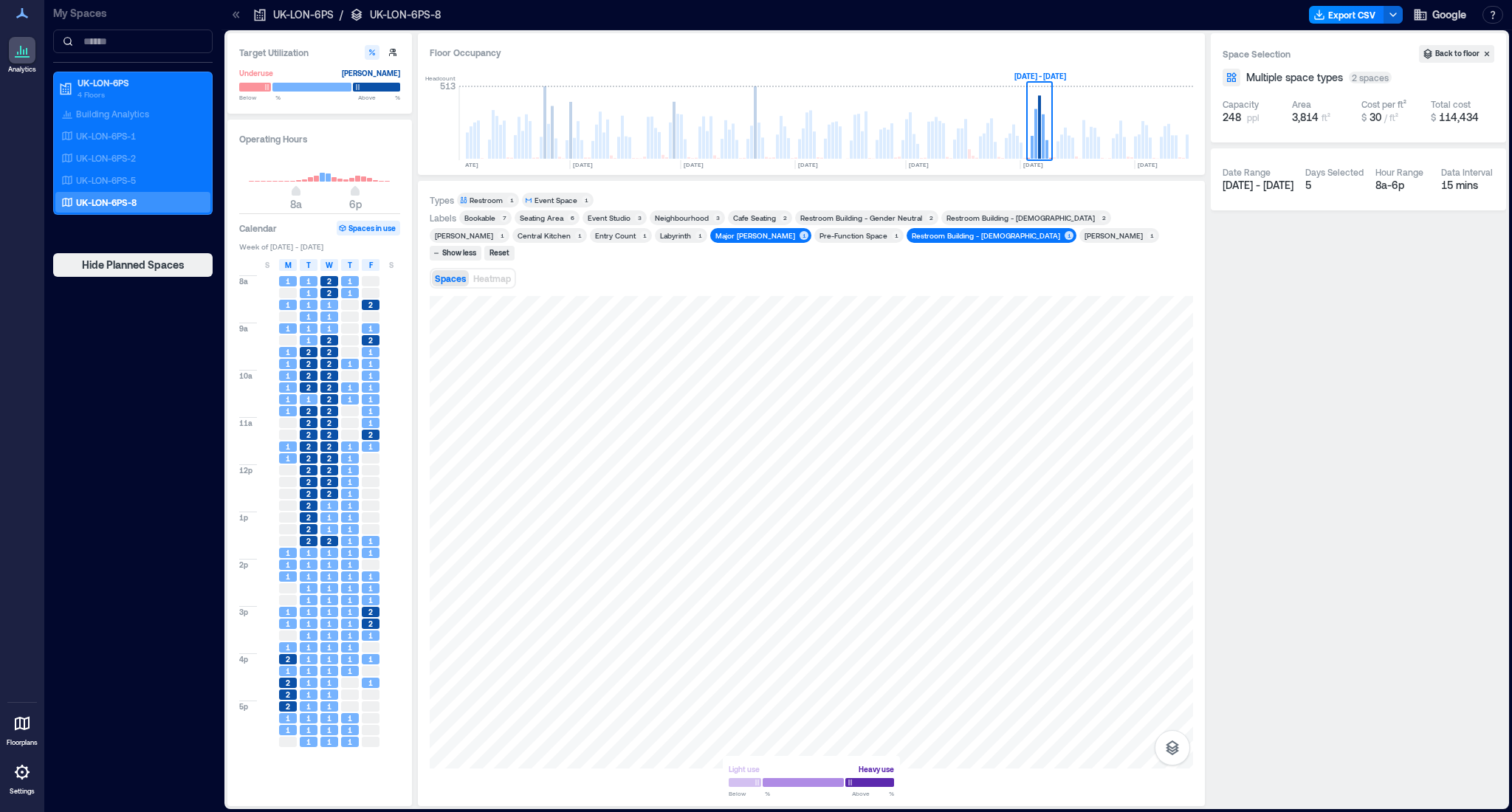
click at [912, 237] on div "Restroom Building - [DEMOGRAPHIC_DATA]" at bounding box center [986, 235] width 149 height 11
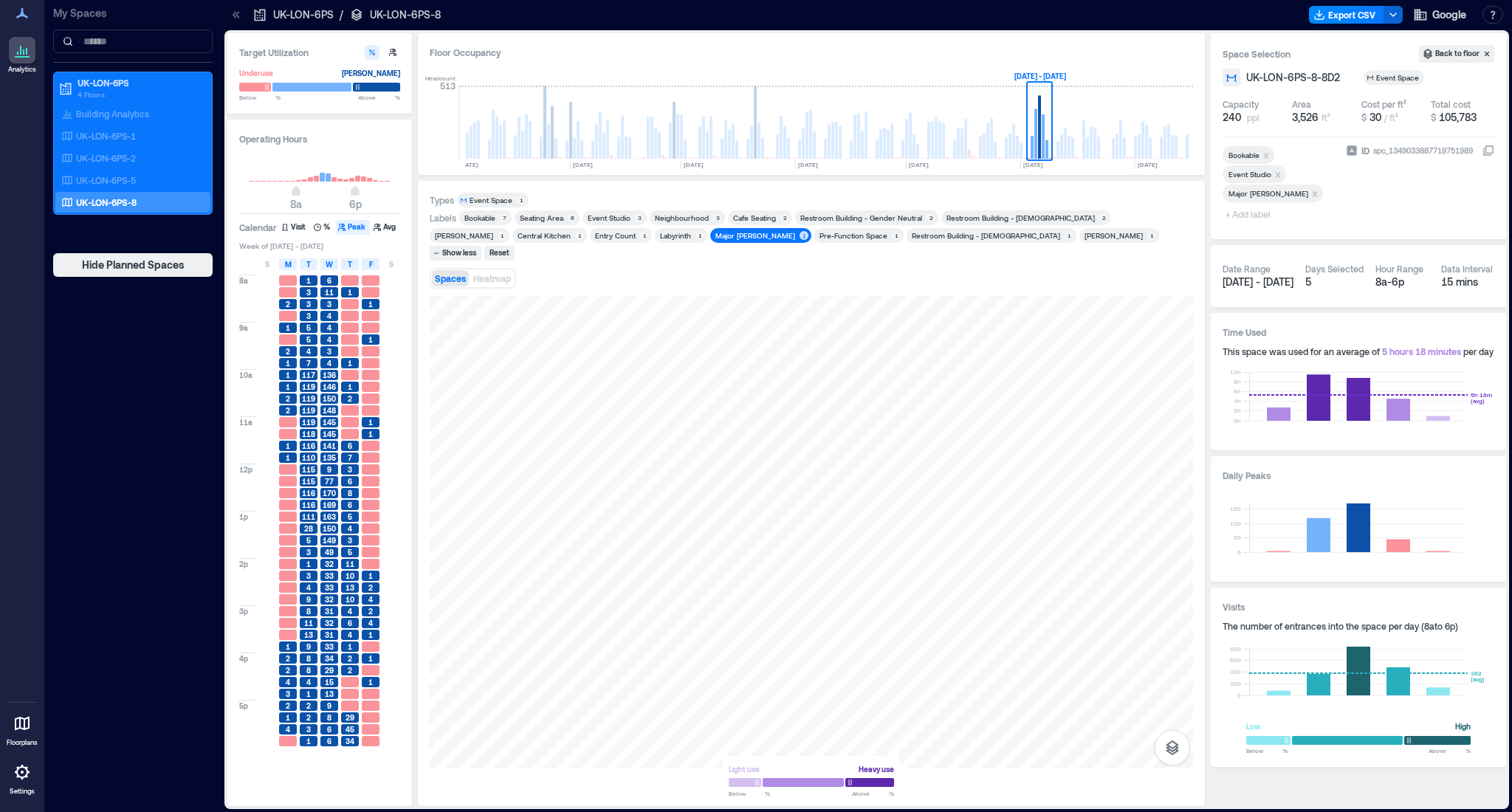
click at [660, 237] on div "Labyrinth" at bounding box center [676, 235] width 31 height 11
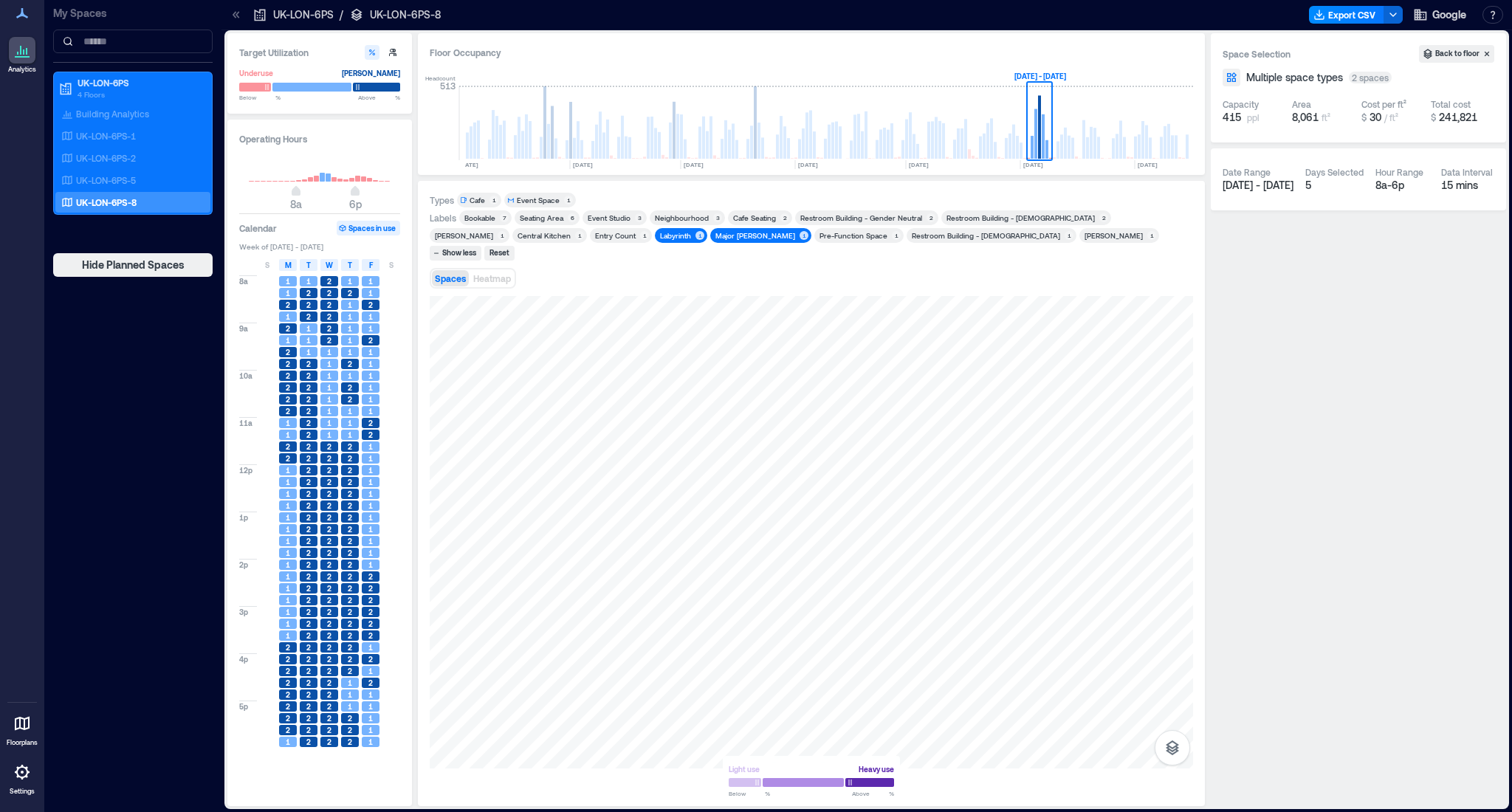
click at [660, 237] on div "Labyrinth" at bounding box center [676, 235] width 31 height 11
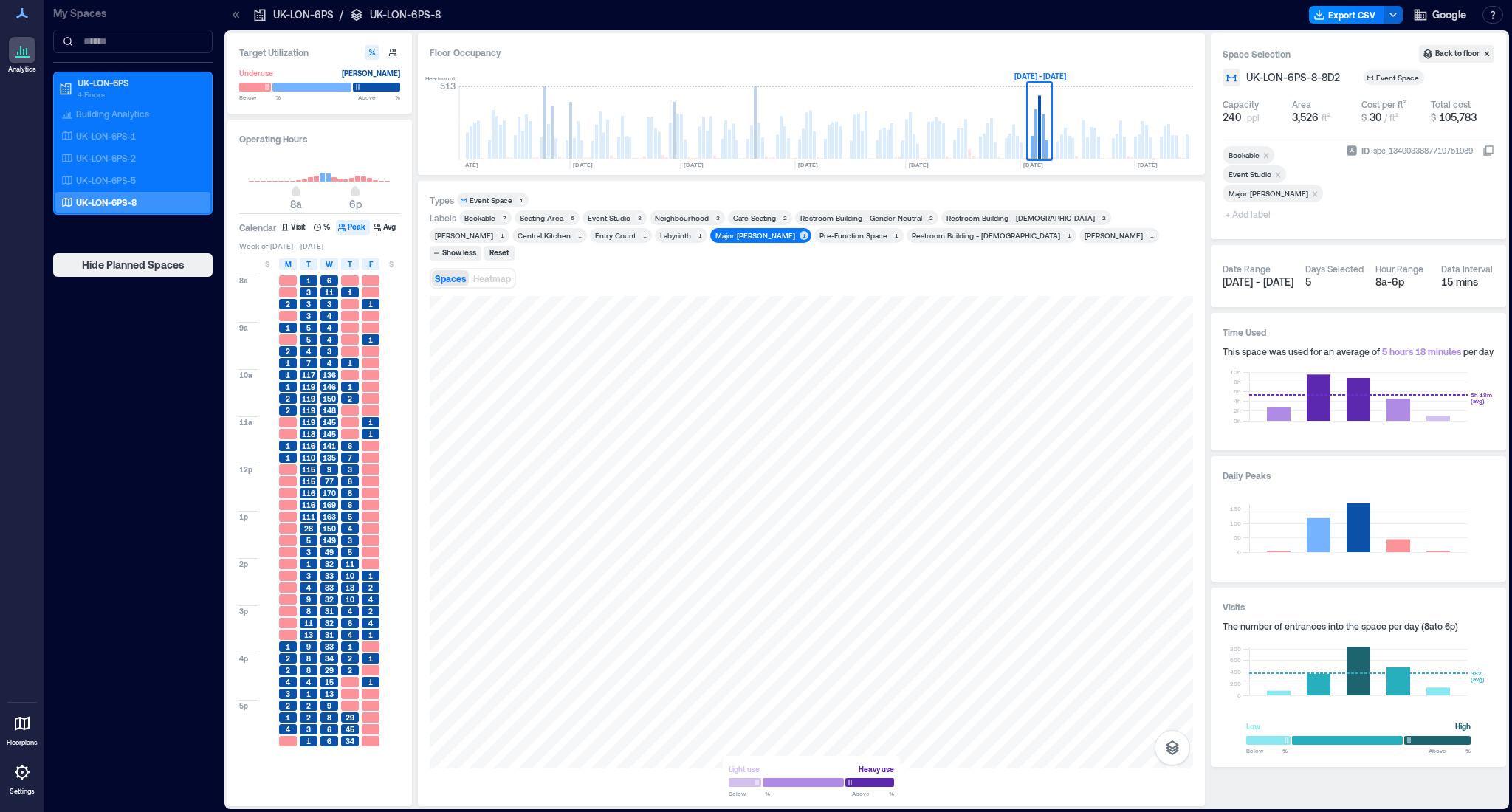
click at [595, 237] on div "Entry Count" at bounding box center [615, 235] width 41 height 11
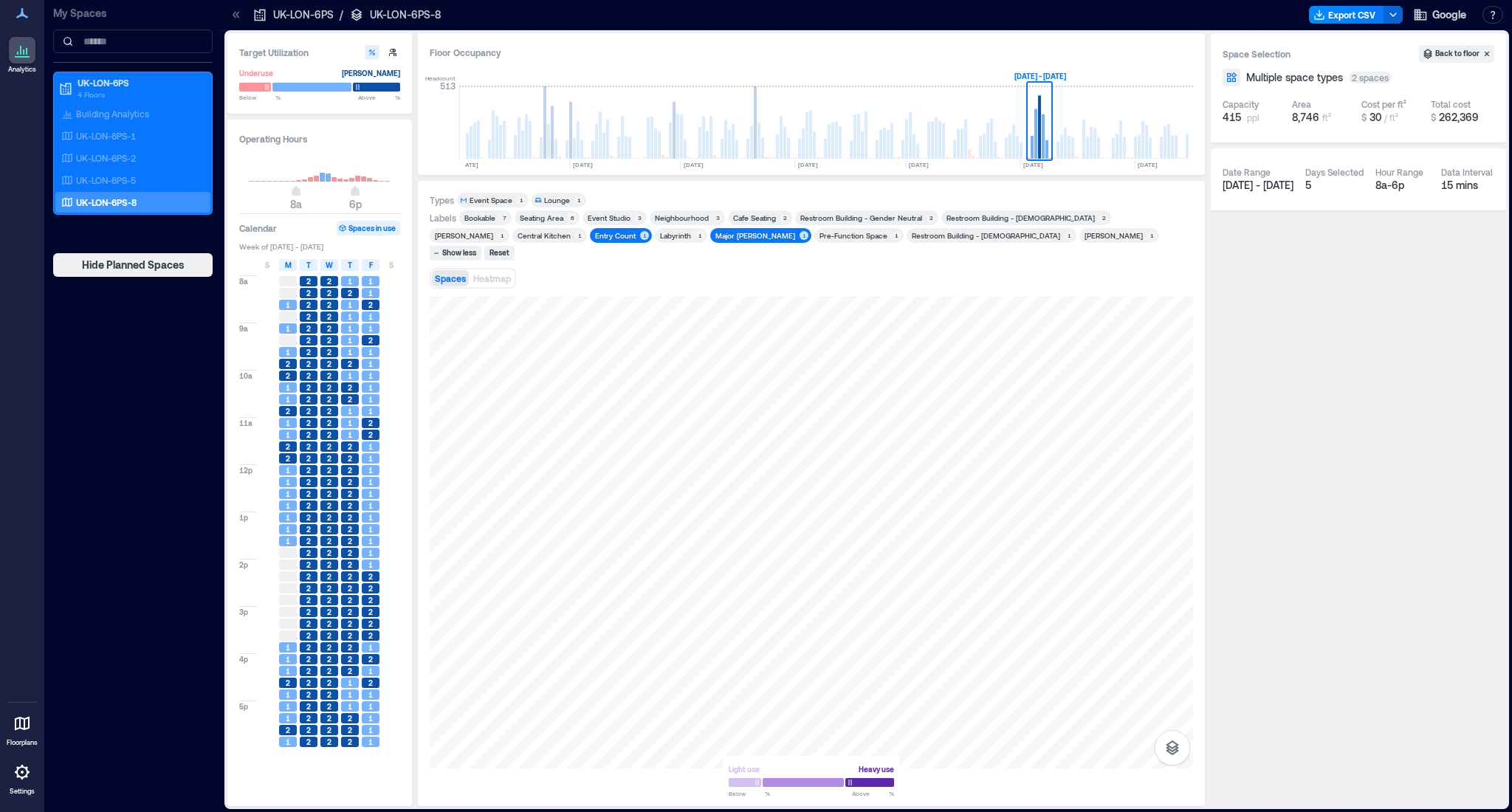
click at [595, 237] on div "Entry Count" at bounding box center [615, 235] width 41 height 11
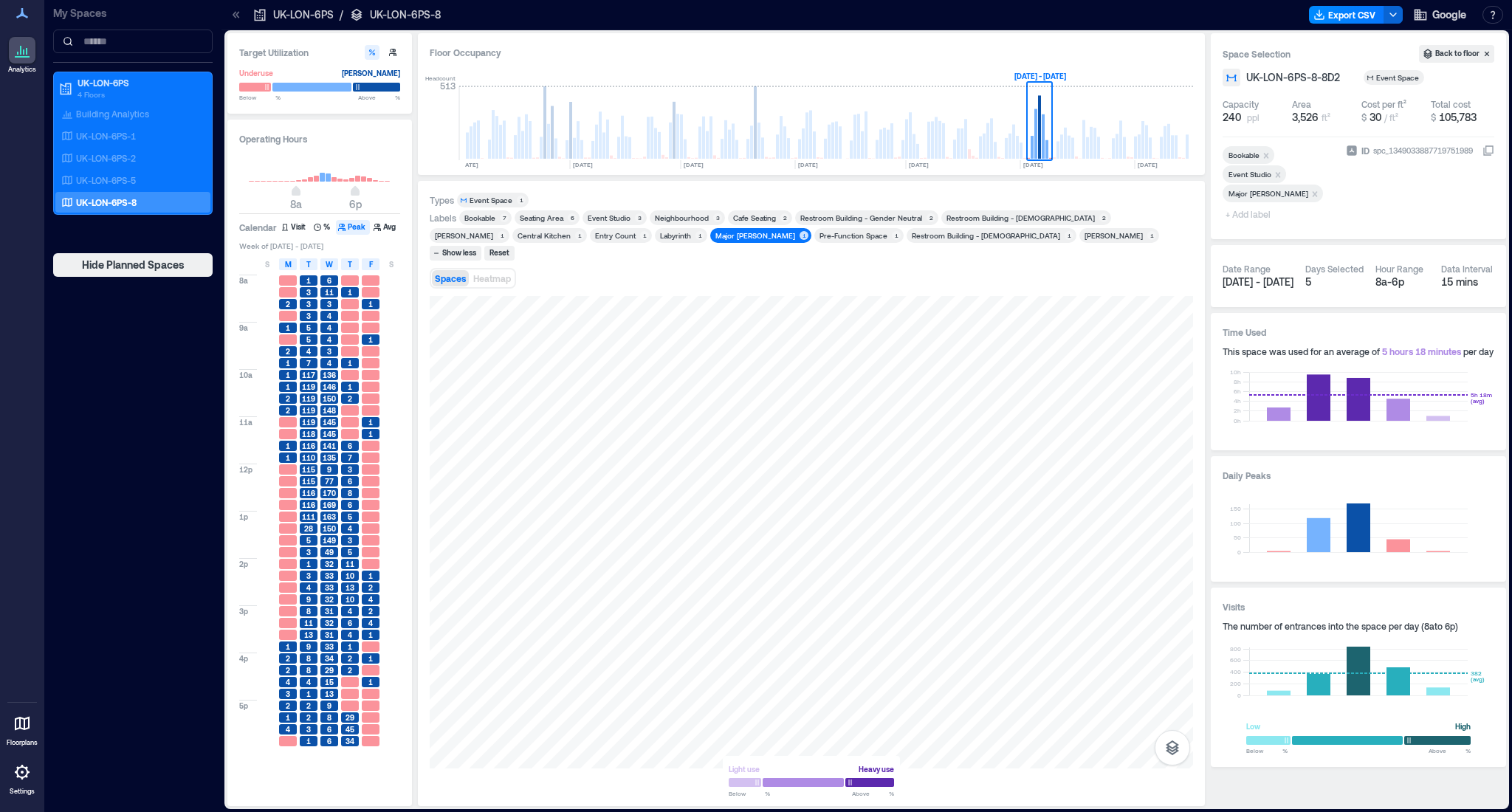
click at [820, 239] on div "Pre-Function Space" at bounding box center [853, 235] width 67 height 11
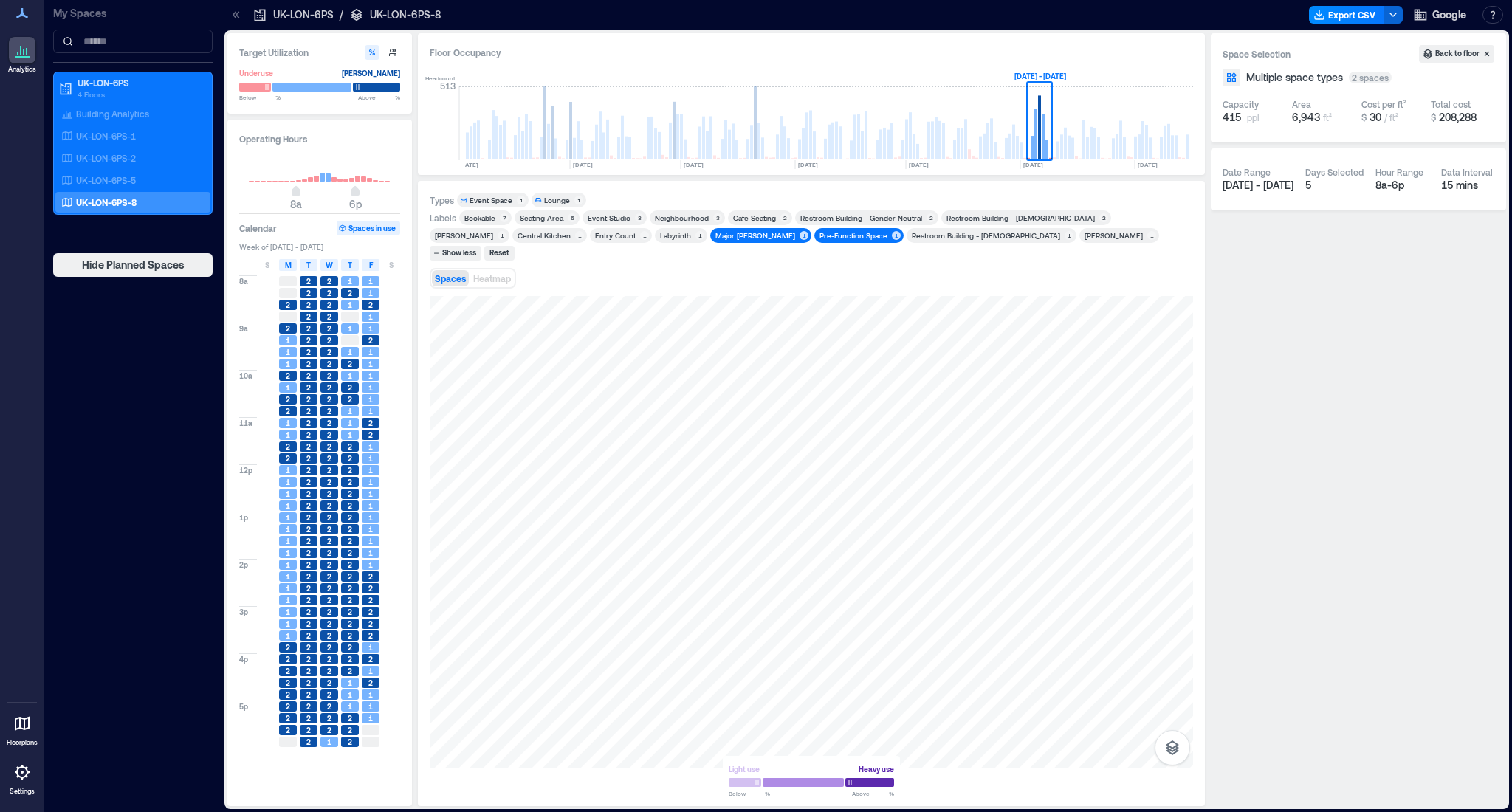
click at [820, 239] on div "Pre-Function Space" at bounding box center [853, 235] width 67 height 11
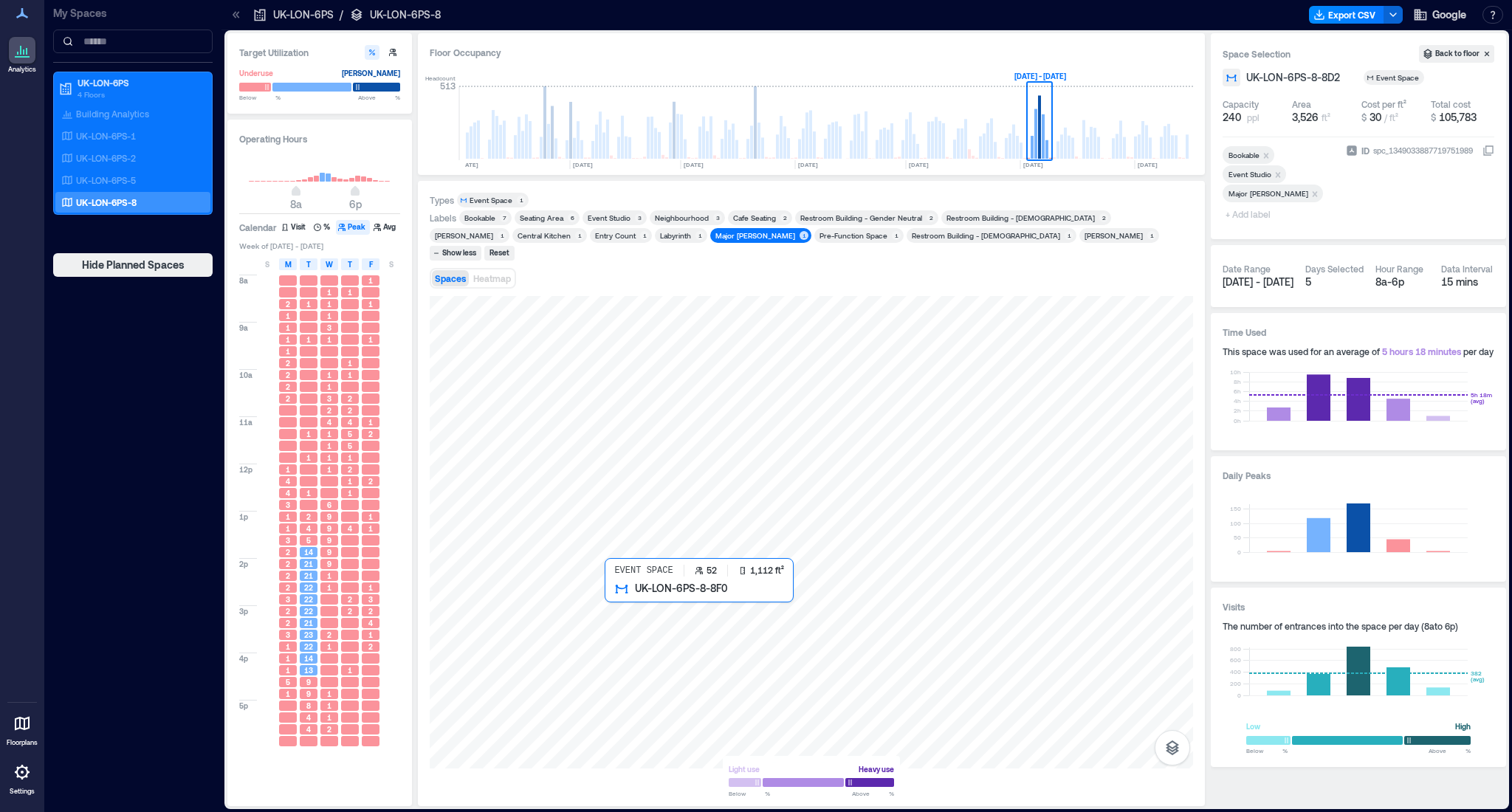
click at [654, 608] on div at bounding box center [811, 532] width 763 height 473
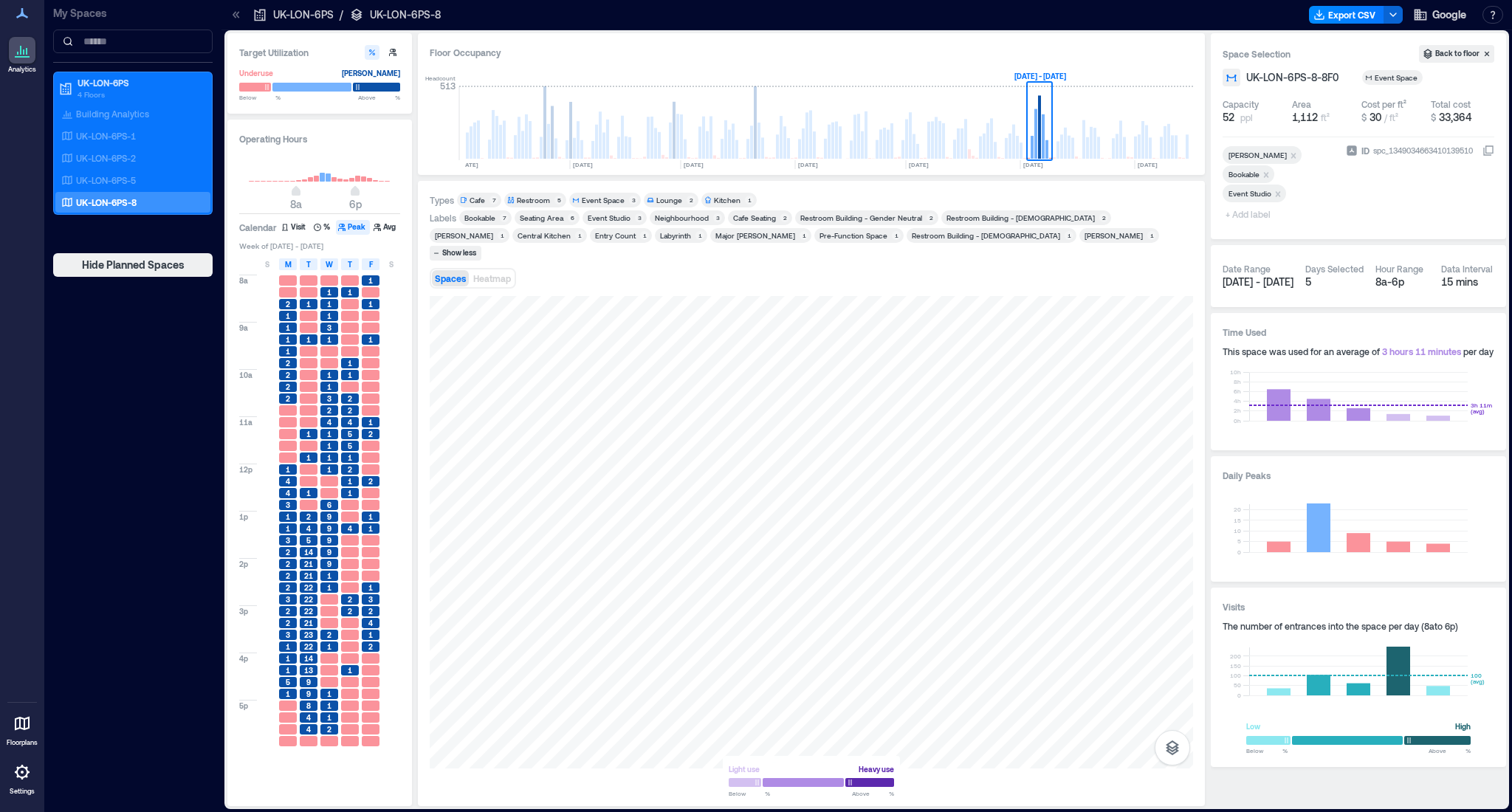
click at [1085, 237] on div "[PERSON_NAME]" at bounding box center [1114, 235] width 59 height 11
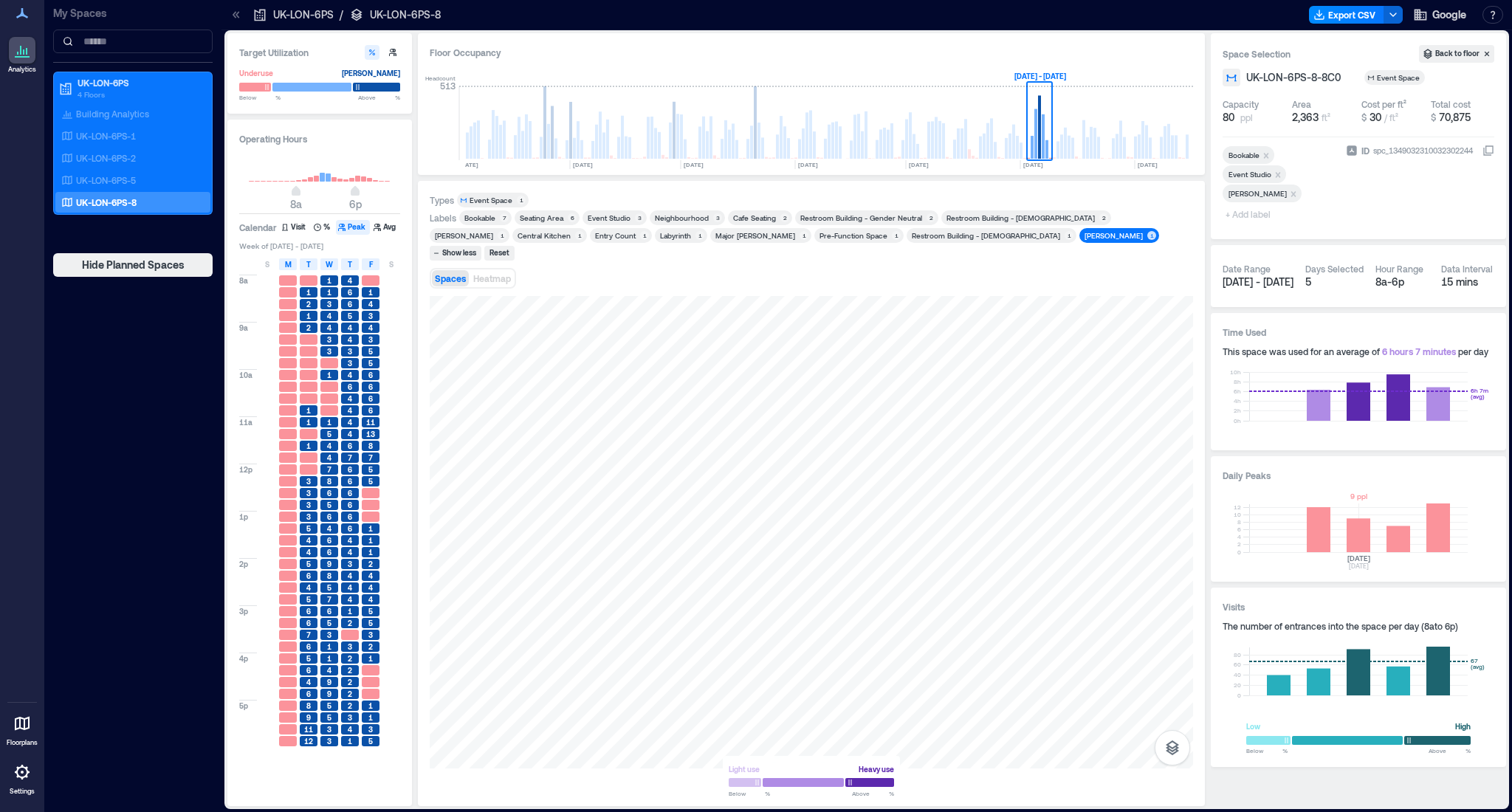
click at [1362, 534] on rect at bounding box center [1357, 528] width 218 height 49
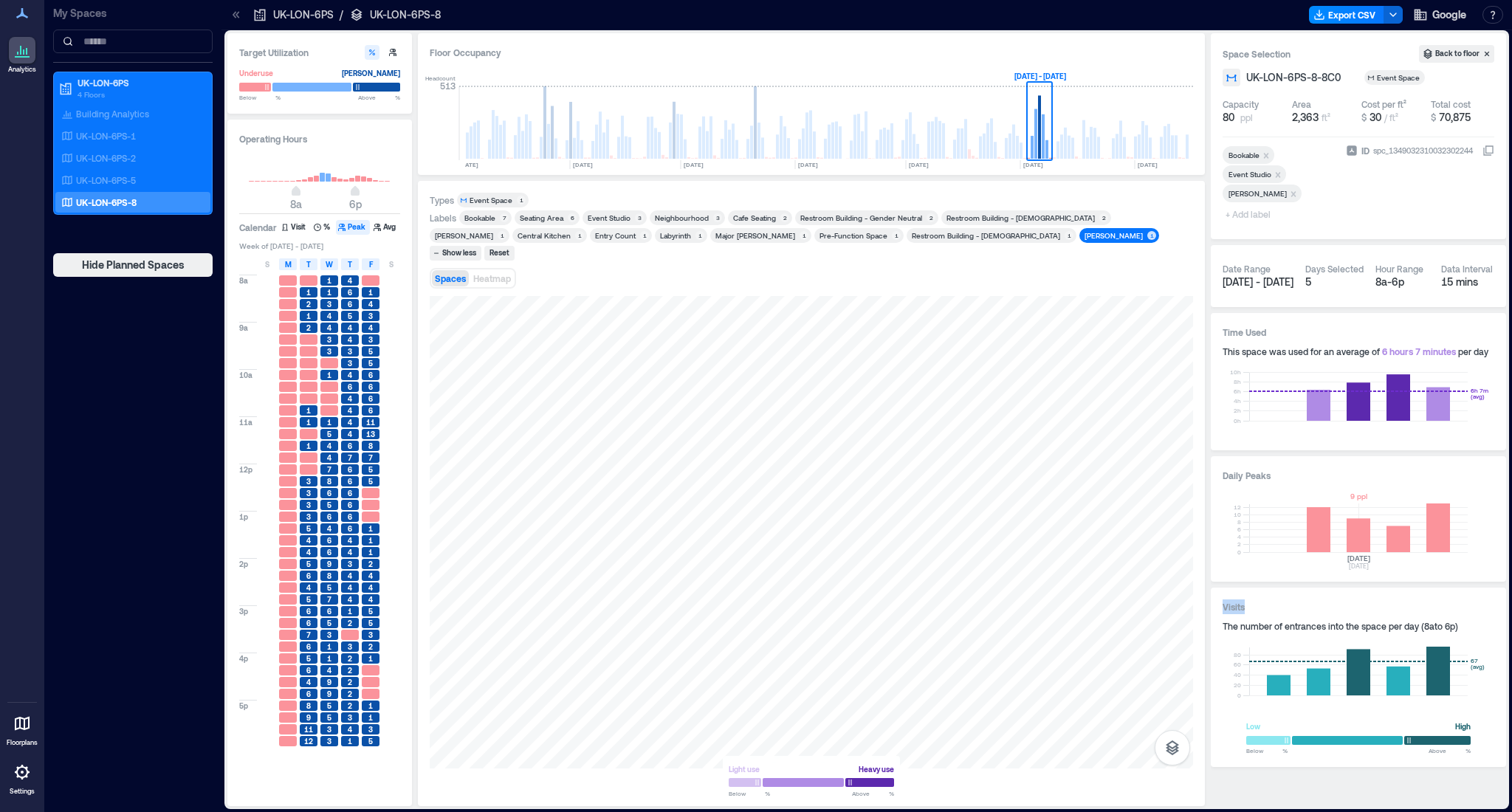
click at [1362, 534] on rect at bounding box center [1357, 528] width 218 height 49
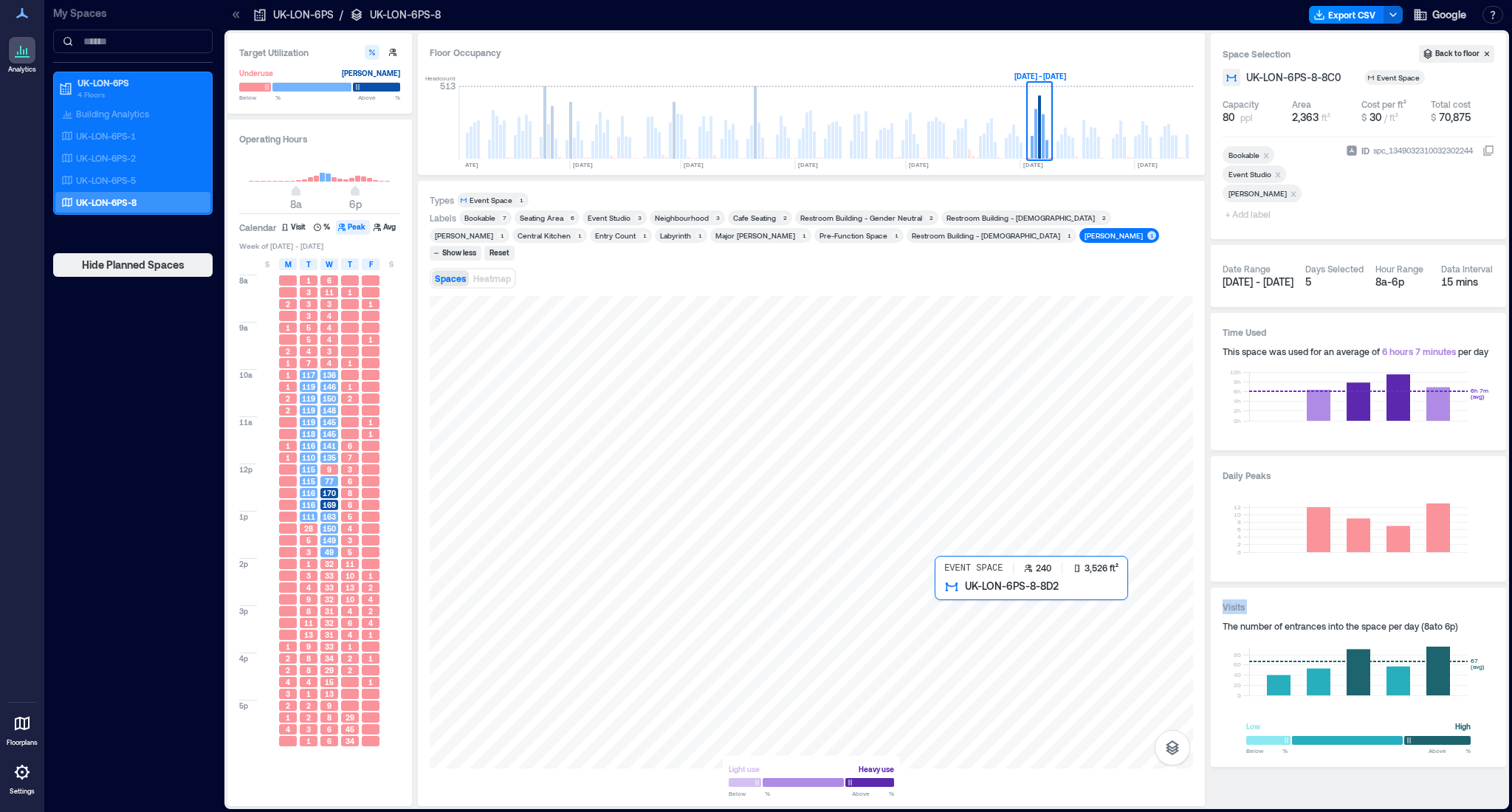
click at [1017, 630] on div at bounding box center [811, 532] width 763 height 473
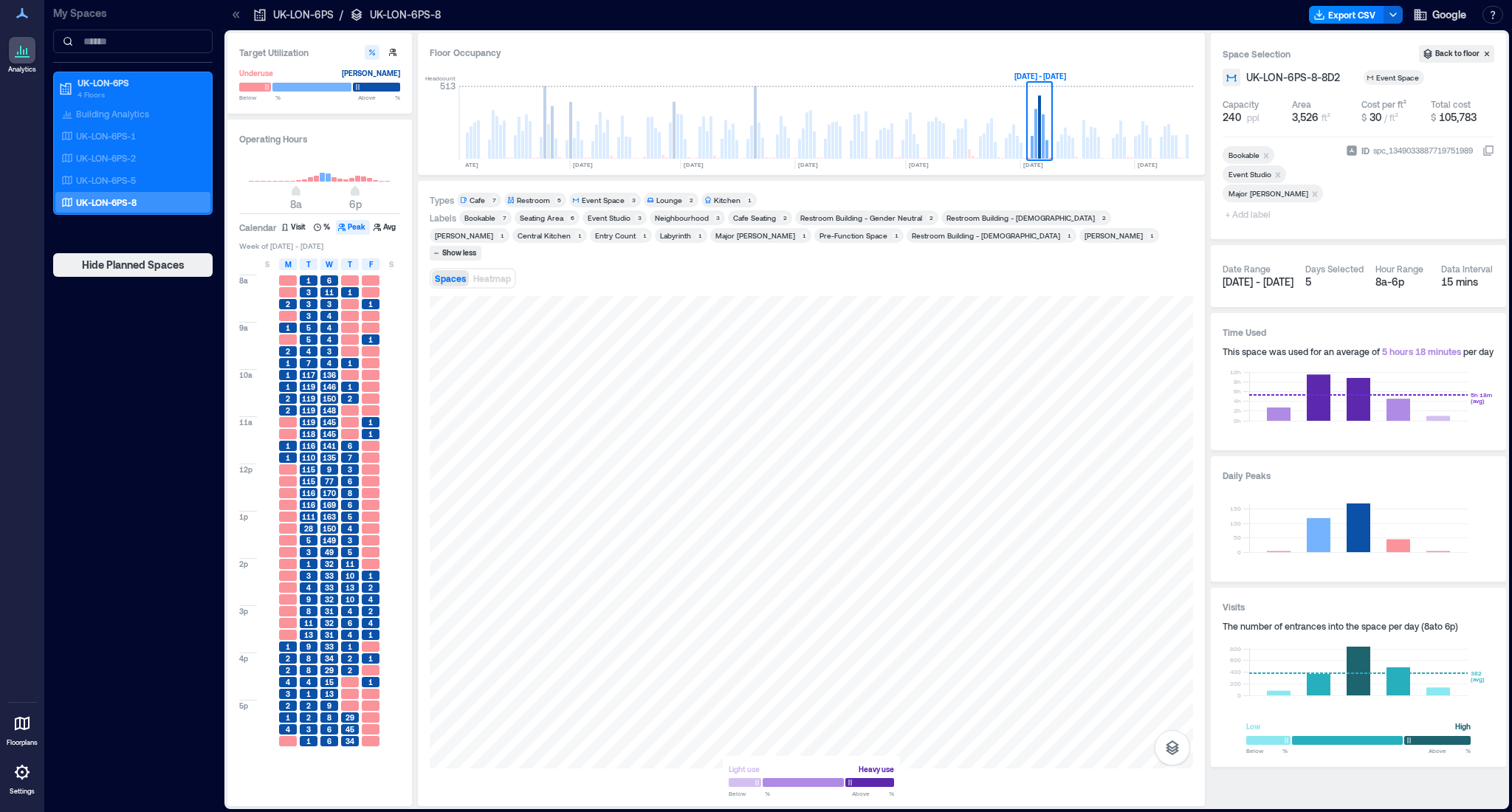
click at [1275, 280] on span "[DATE] - [DATE]" at bounding box center [1258, 282] width 70 height 13
click at [1038, 145] on rect at bounding box center [1039, 126] width 3 height 64
click at [715, 235] on div "Major [PERSON_NAME]" at bounding box center [755, 235] width 80 height 11
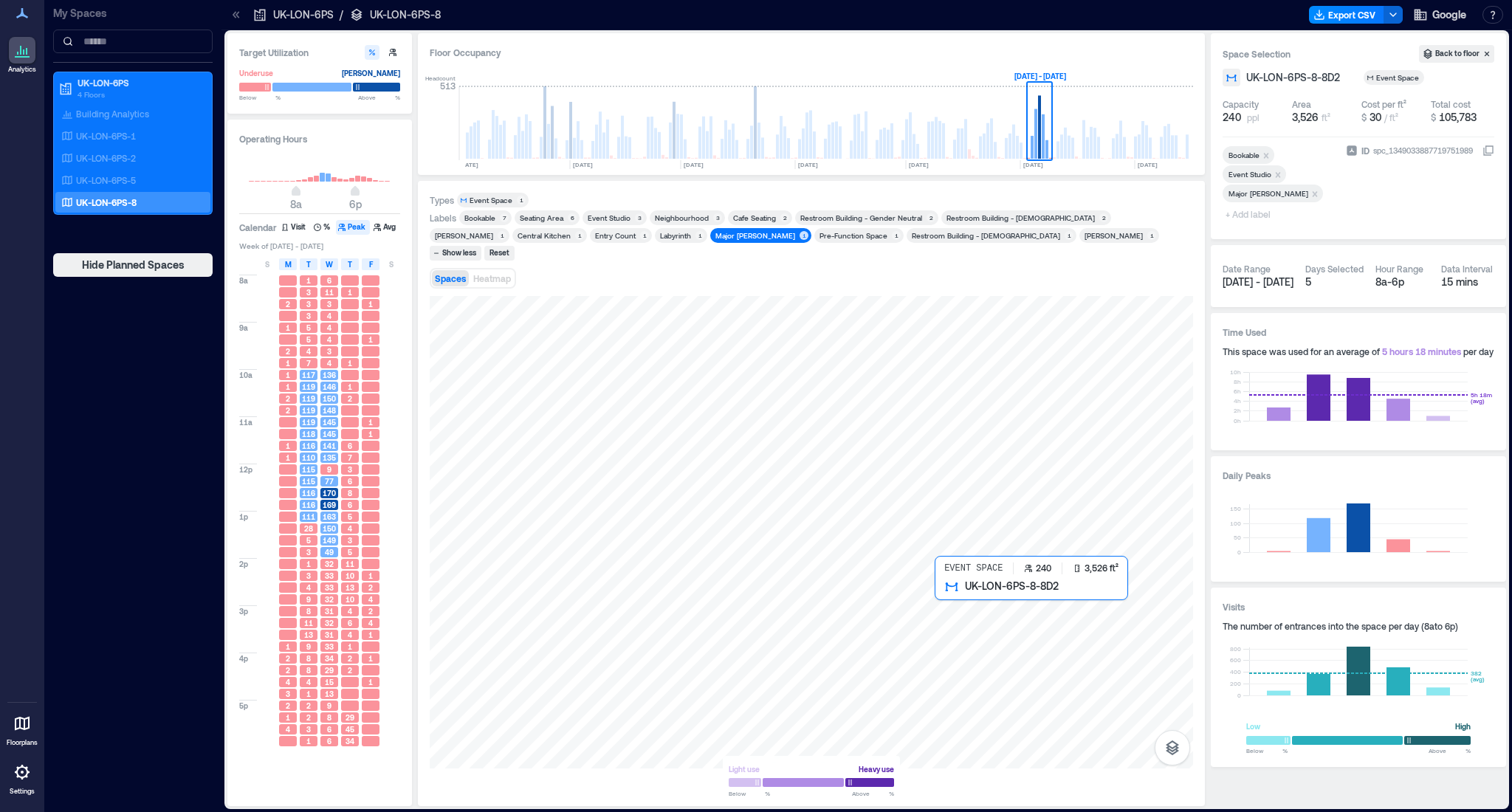
click at [1063, 617] on div at bounding box center [811, 532] width 763 height 473
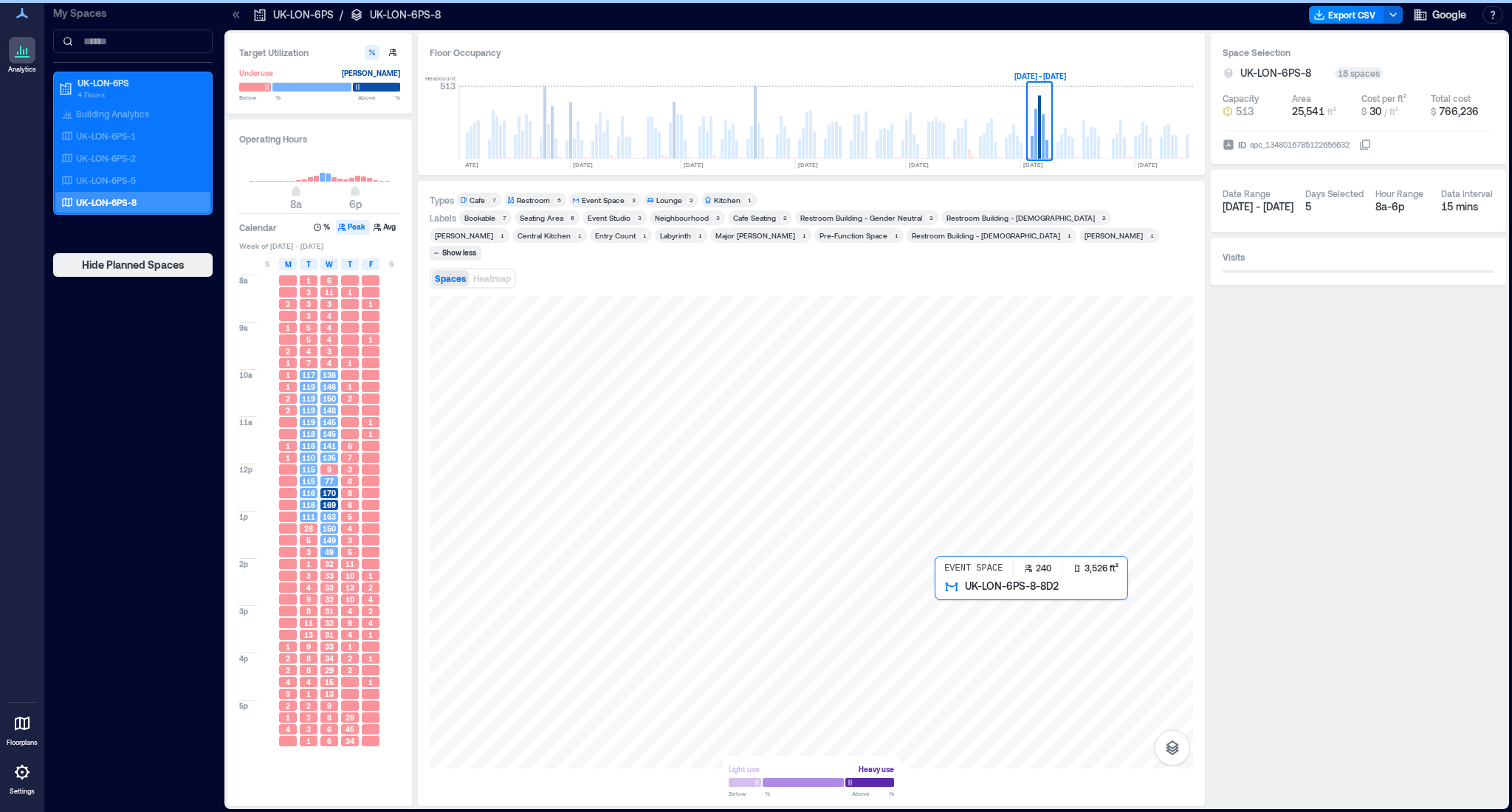
click at [1031, 618] on div at bounding box center [811, 532] width 763 height 473
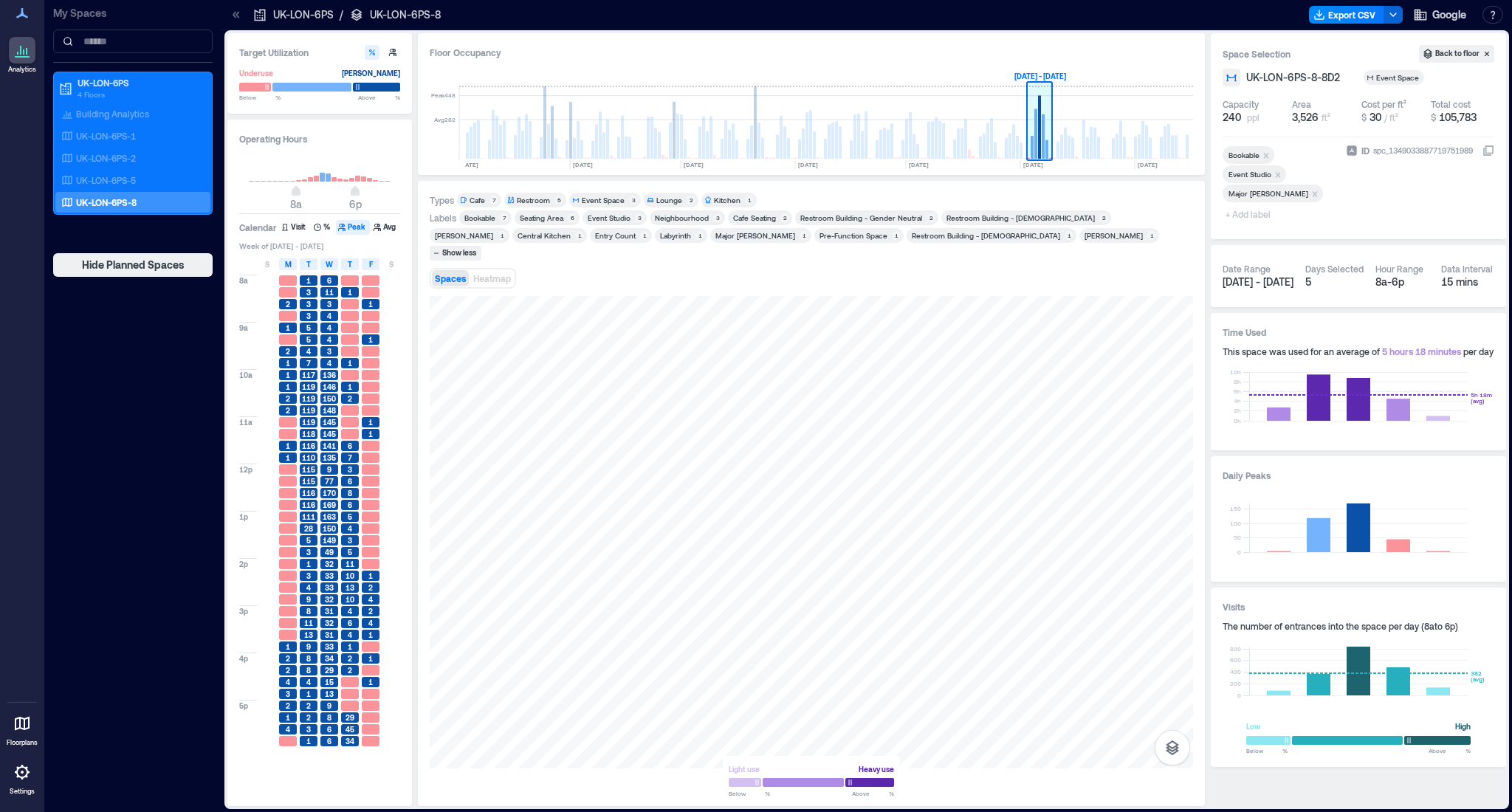
click at [1034, 149] on rect at bounding box center [1035, 134] width 3 height 50
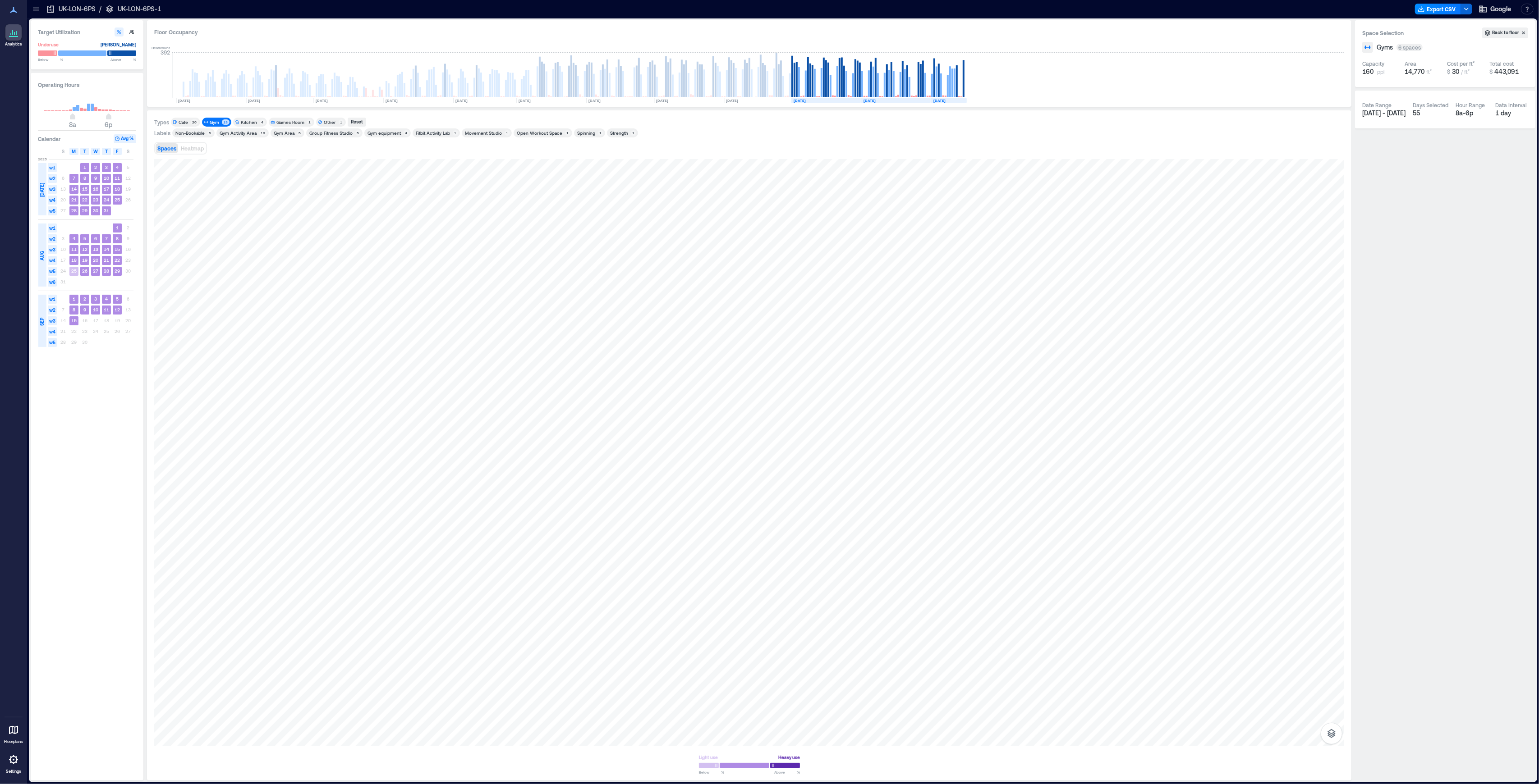
click at [19, 32] on icon at bounding box center [14, 32] width 11 height 11
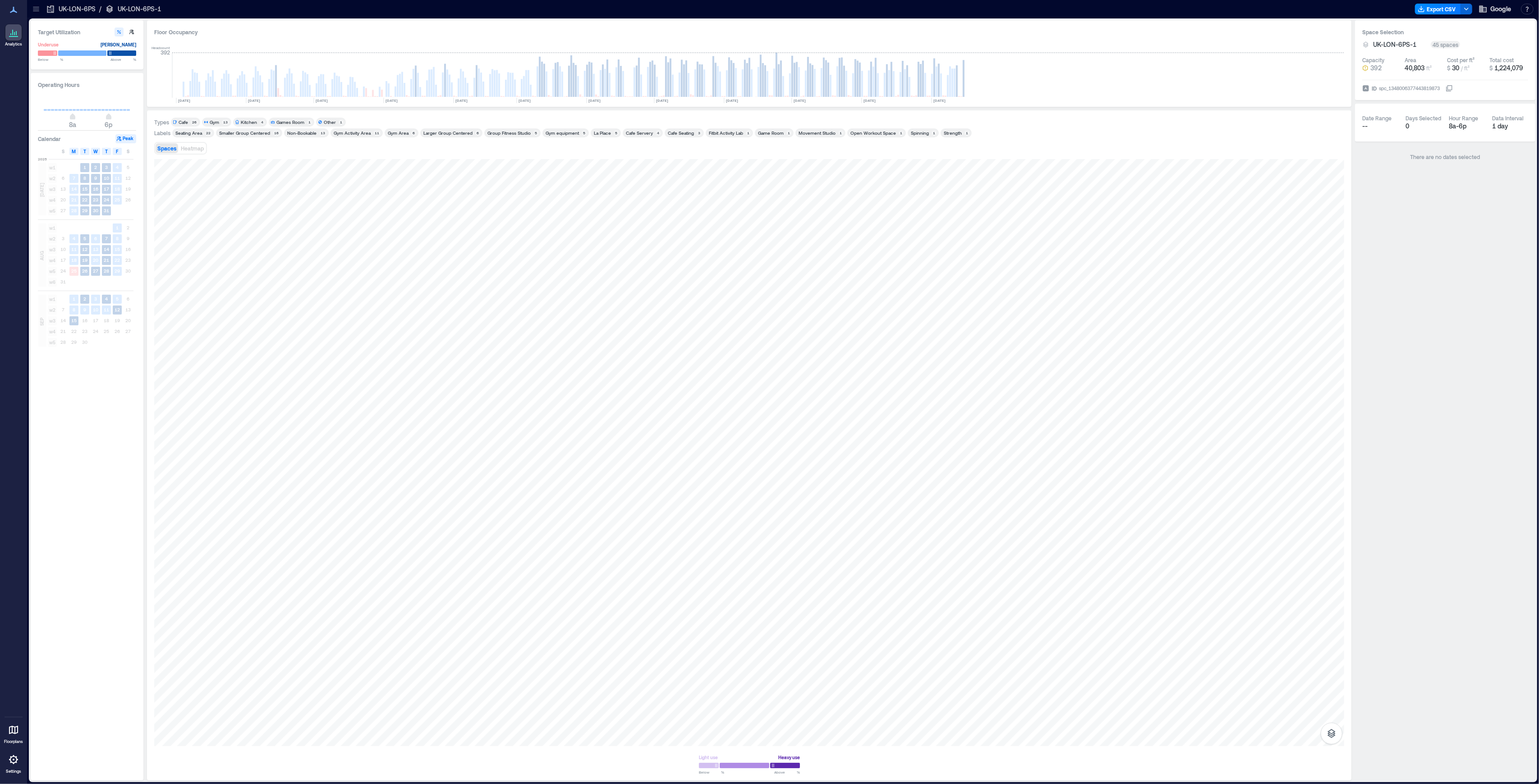
click at [19, 32] on icon at bounding box center [14, 32] width 11 height 11
click at [83, 12] on p "UK-LON-6PS" at bounding box center [77, 9] width 37 height 9
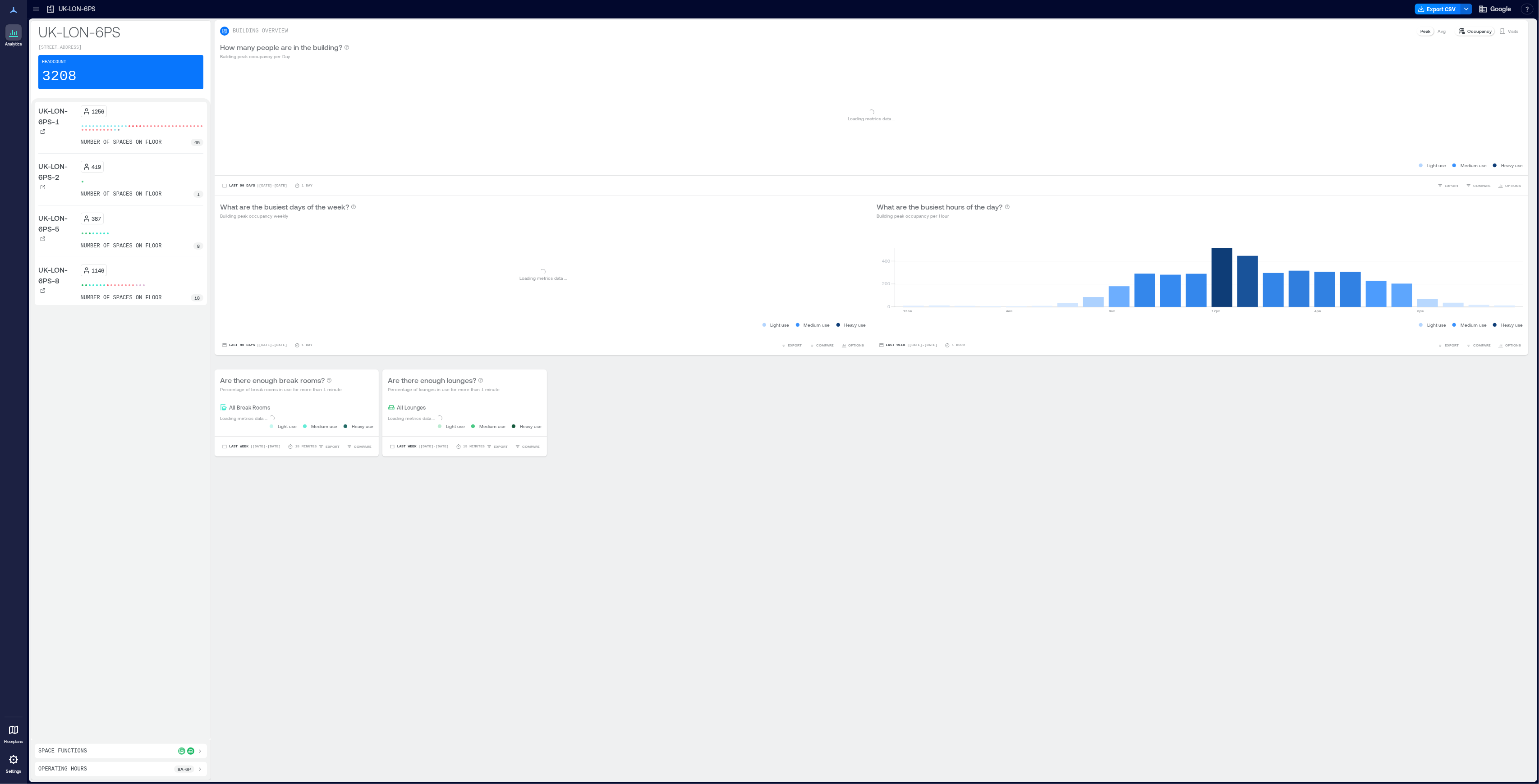
click at [68, 285] on p "UK-LON-6PS-8" at bounding box center [57, 275] width 39 height 21
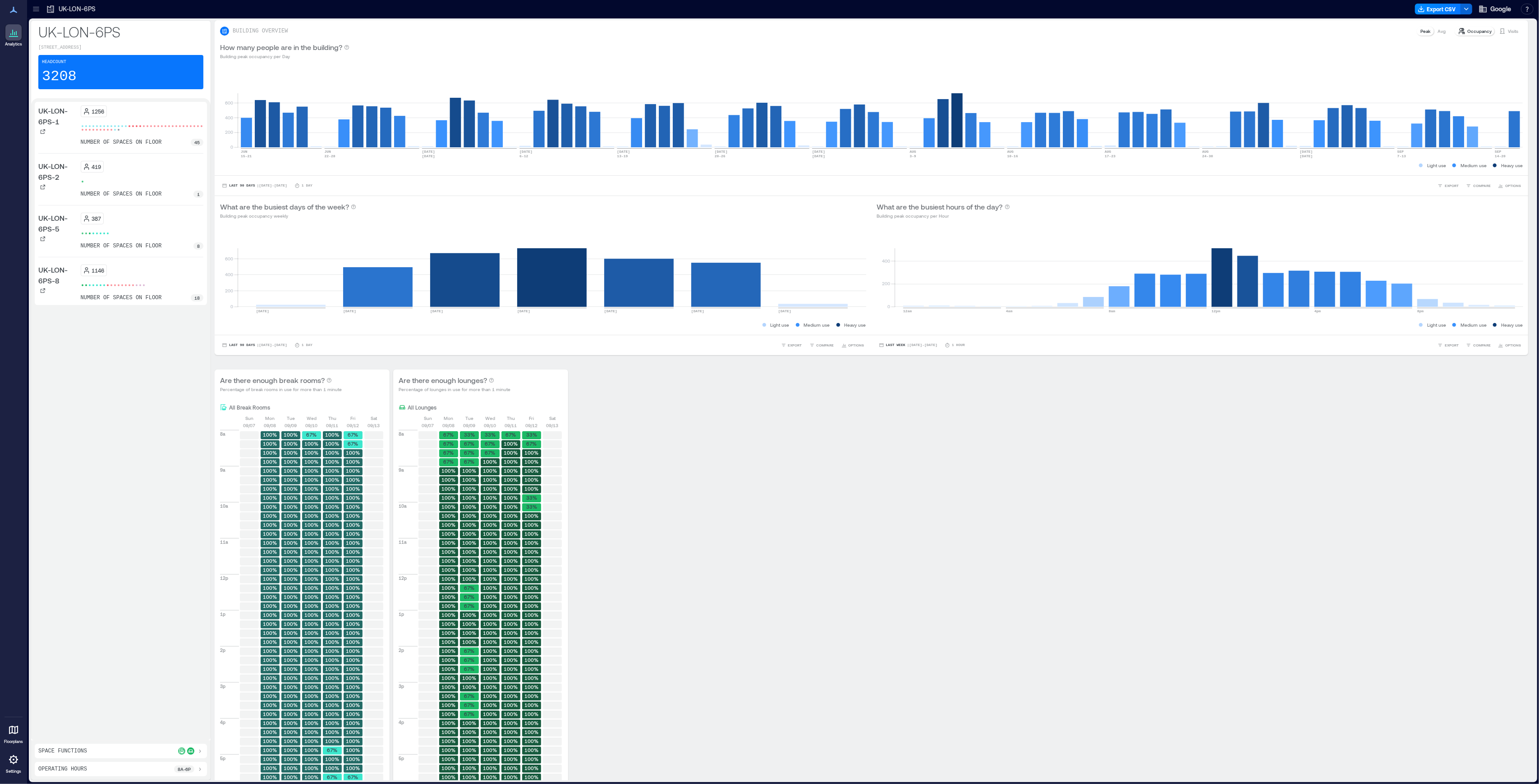
click at [62, 285] on p "UK-LON-6PS-8" at bounding box center [57, 275] width 39 height 21
click at [62, 285] on p "UK-LON-6PS-8" at bounding box center [57, 275] width 39 height 21
click at [108, 300] on div "1146 number of spaces on floor 18" at bounding box center [142, 283] width 123 height 37
click at [100, 274] on p "1146" at bounding box center [98, 270] width 13 height 7
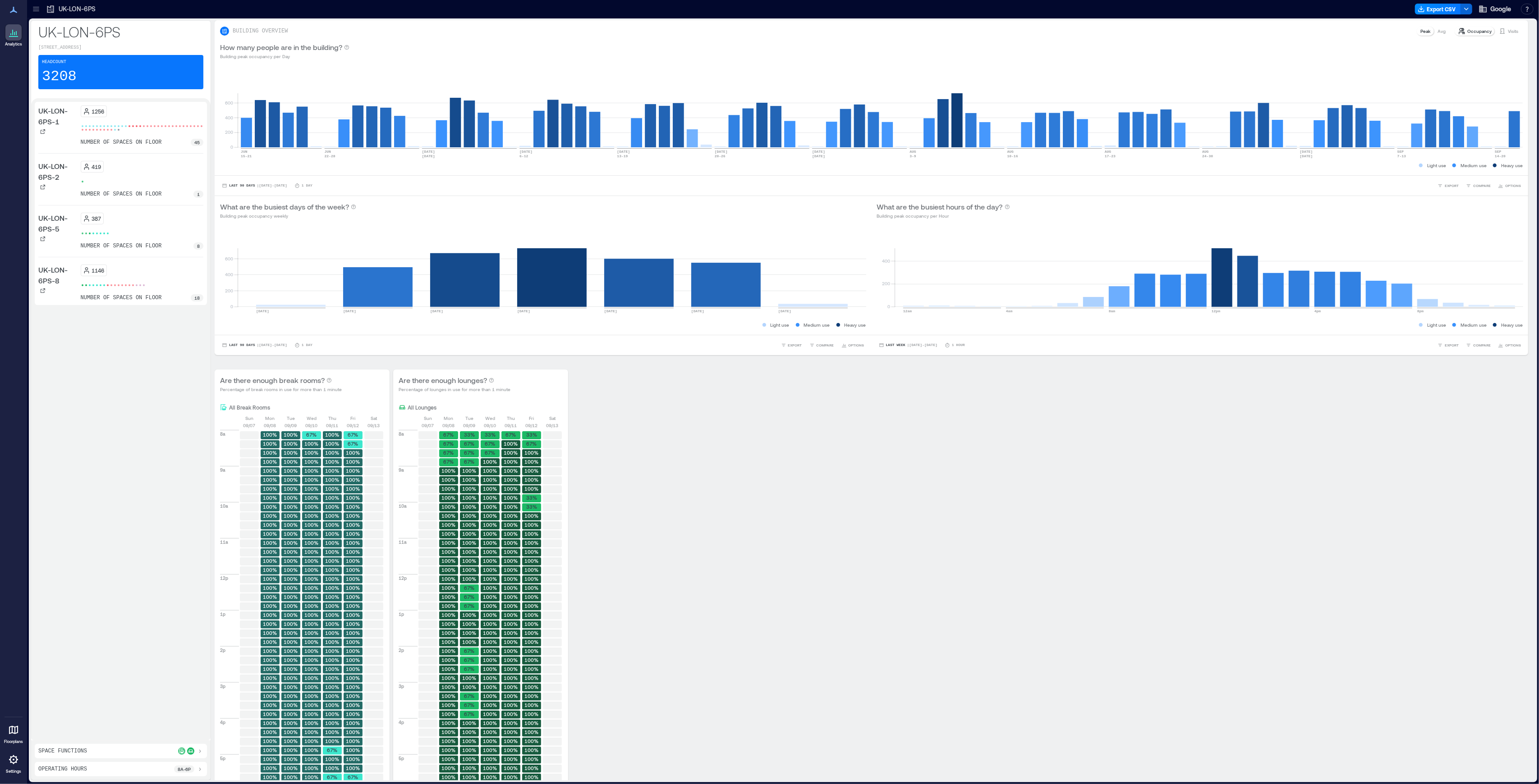
click at [128, 300] on div "1146 number of spaces on floor 18" at bounding box center [142, 283] width 123 height 37
click at [48, 286] on p "UK-LON-6PS-8" at bounding box center [57, 275] width 39 height 21
click at [43, 293] on icon at bounding box center [42, 290] width 5 height 5
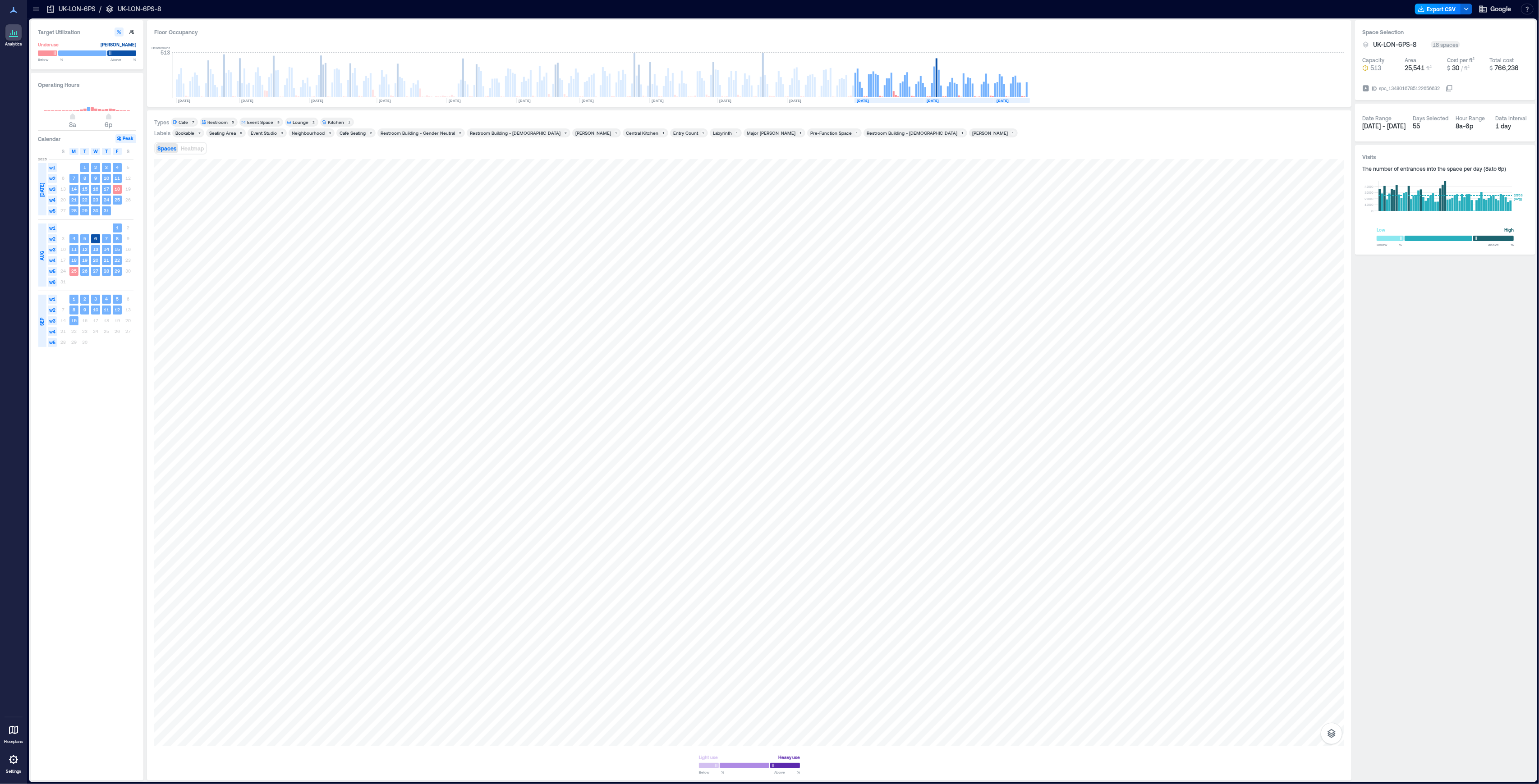
click at [1451, 10] on button "Export CSV" at bounding box center [1437, 9] width 46 height 11
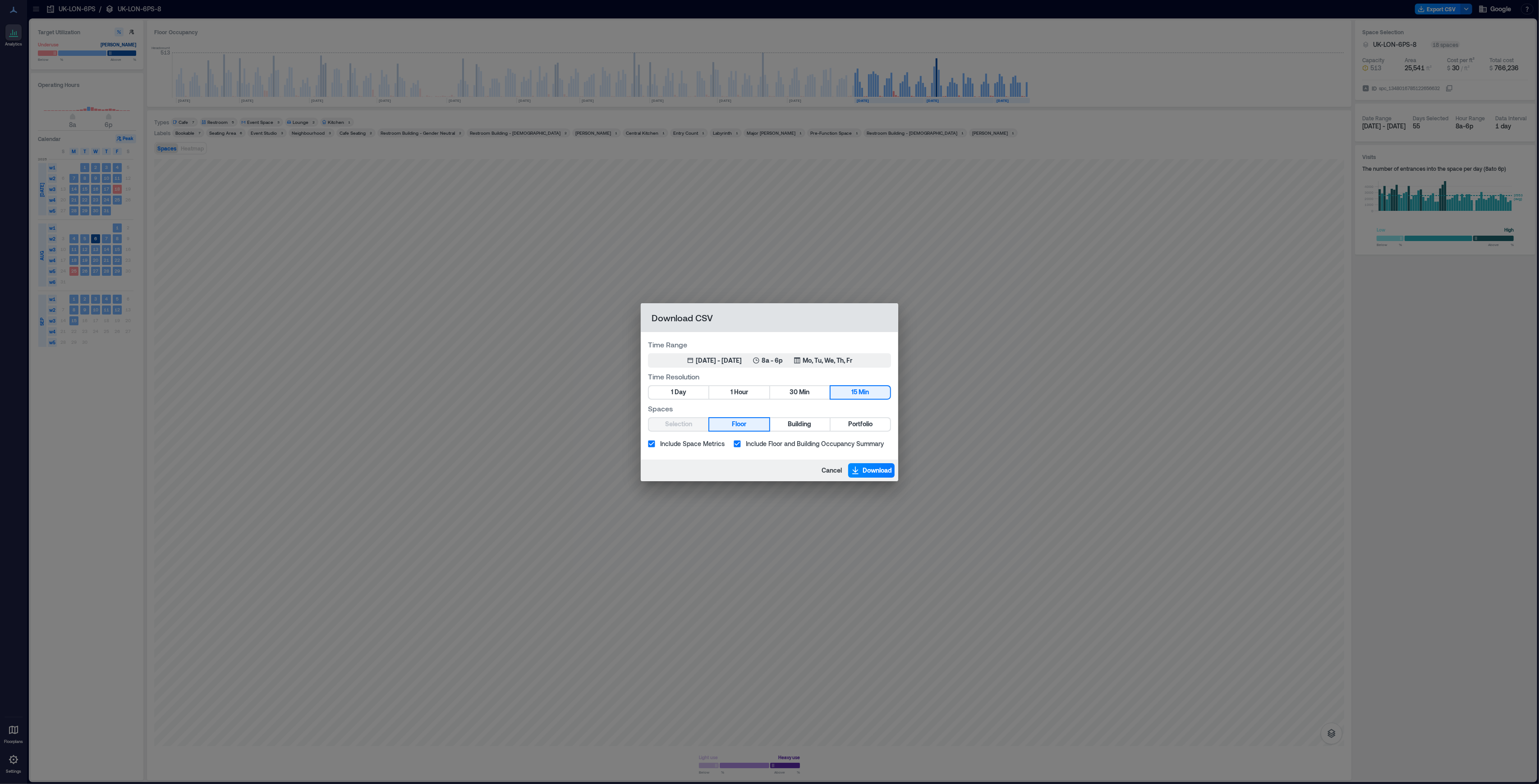
click at [861, 391] on span "Min" at bounding box center [863, 392] width 10 height 11
click at [743, 392] on span "Hour" at bounding box center [741, 392] width 14 height 11
click at [738, 363] on div "Jul 1, 2025 - Sep 15, 2025" at bounding box center [719, 360] width 46 height 9
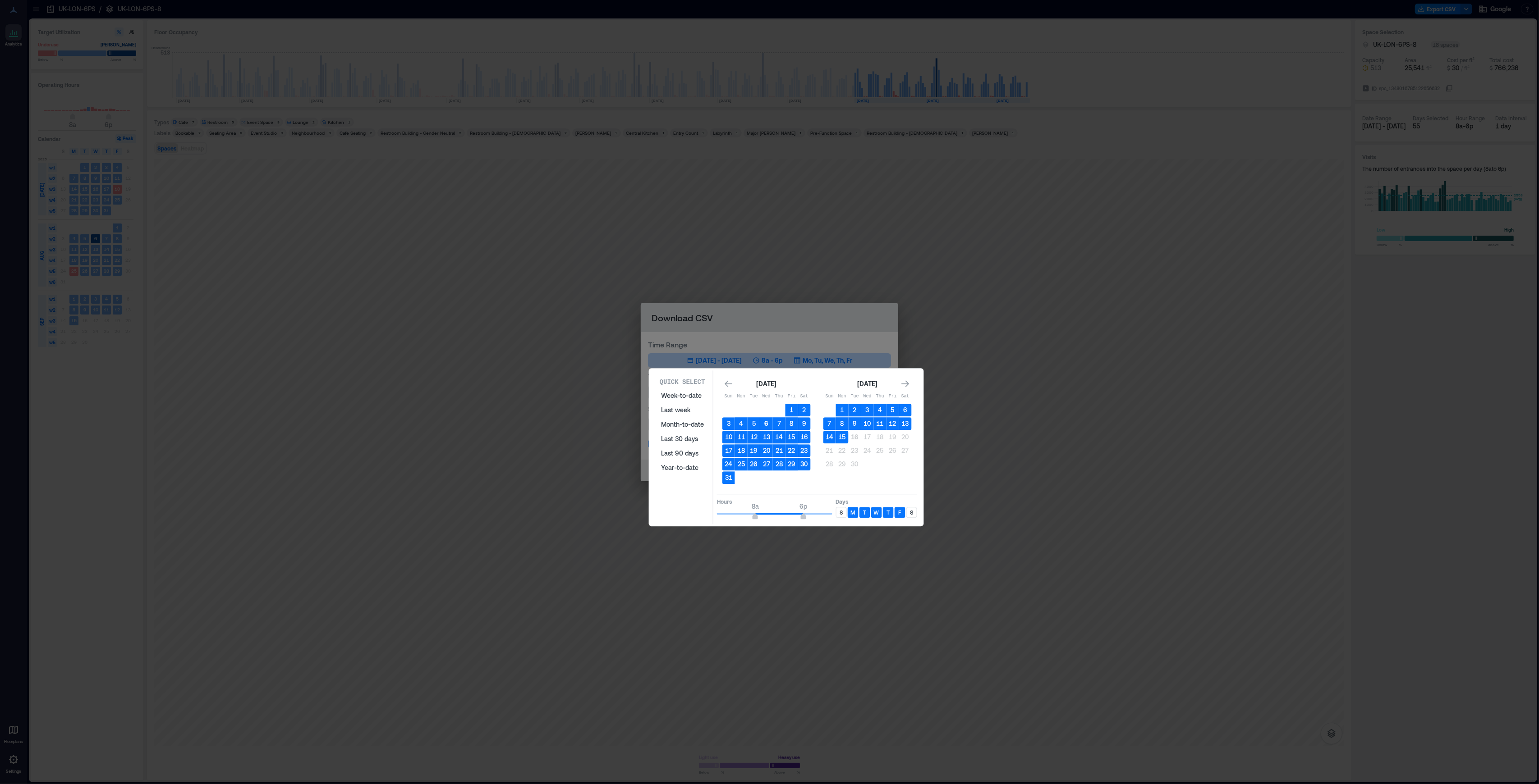
click at [765, 422] on button "6" at bounding box center [767, 423] width 13 height 13
click at [765, 419] on button "6" at bounding box center [767, 423] width 13 height 13
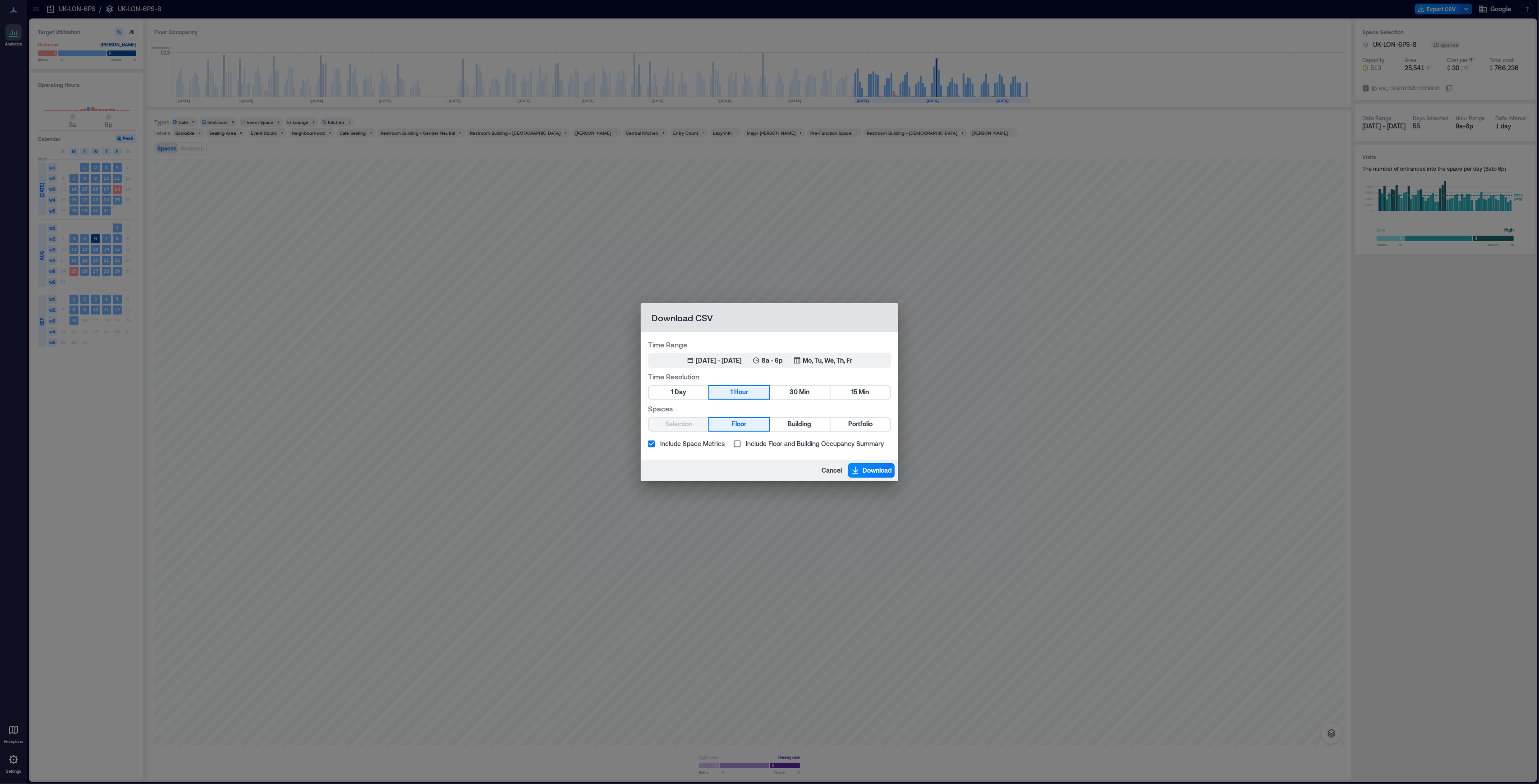
click at [759, 462] on div "Cancel Download" at bounding box center [770, 471] width 257 height 21
click at [867, 471] on span "Download" at bounding box center [877, 470] width 29 height 9
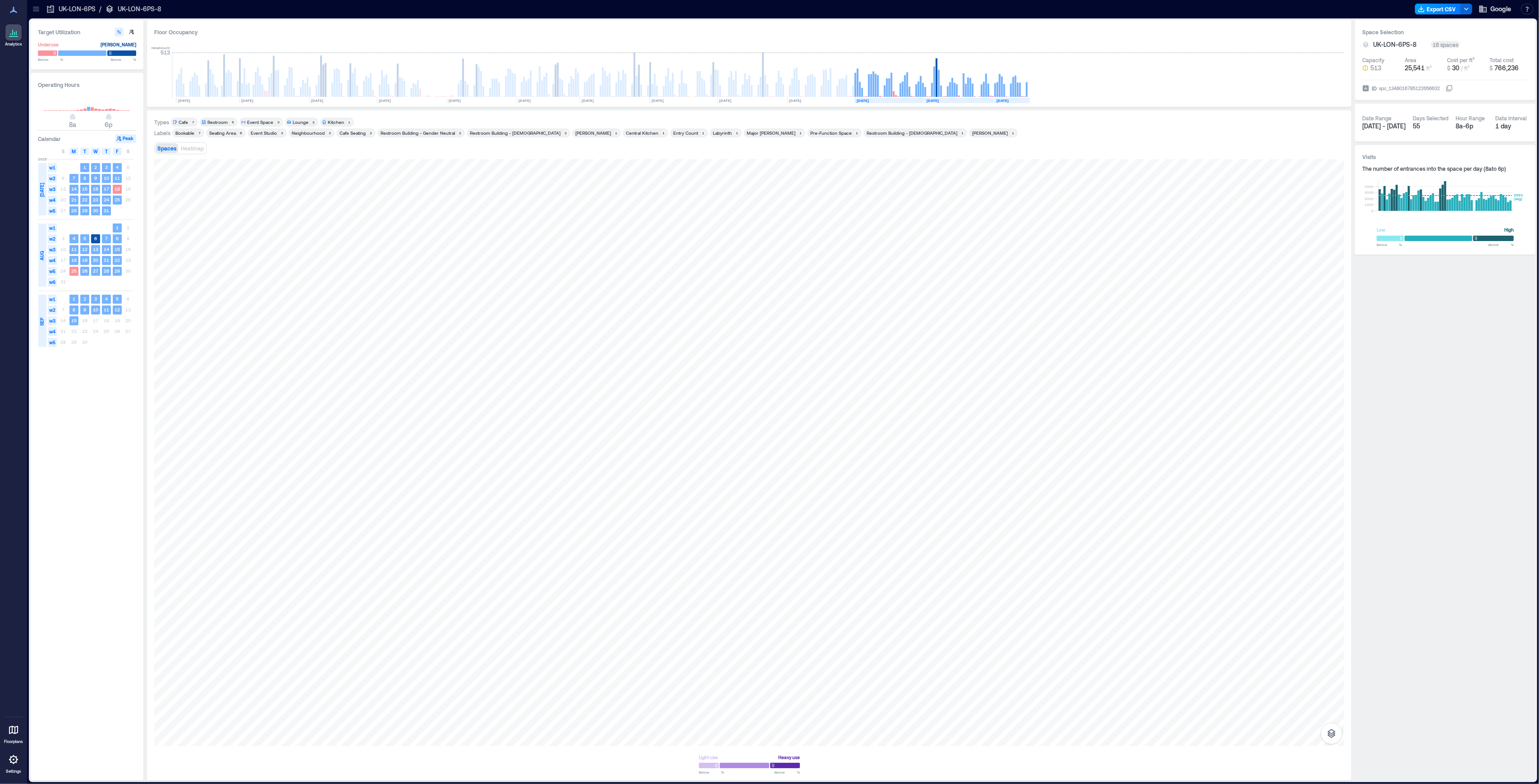
click at [1433, 11] on button "Export CSV" at bounding box center [1437, 9] width 46 height 11
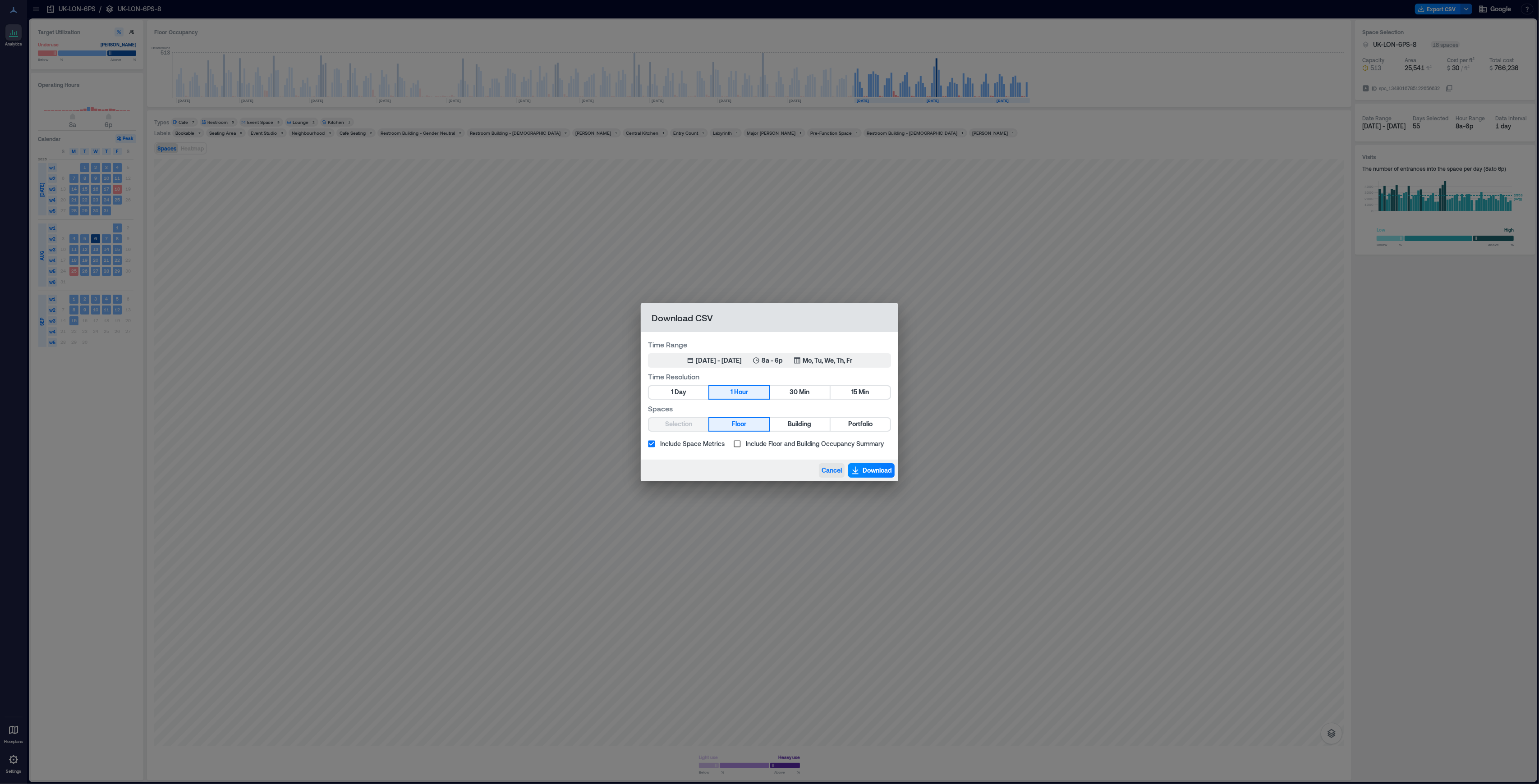
click at [833, 468] on span "Cancel" at bounding box center [832, 470] width 20 height 9
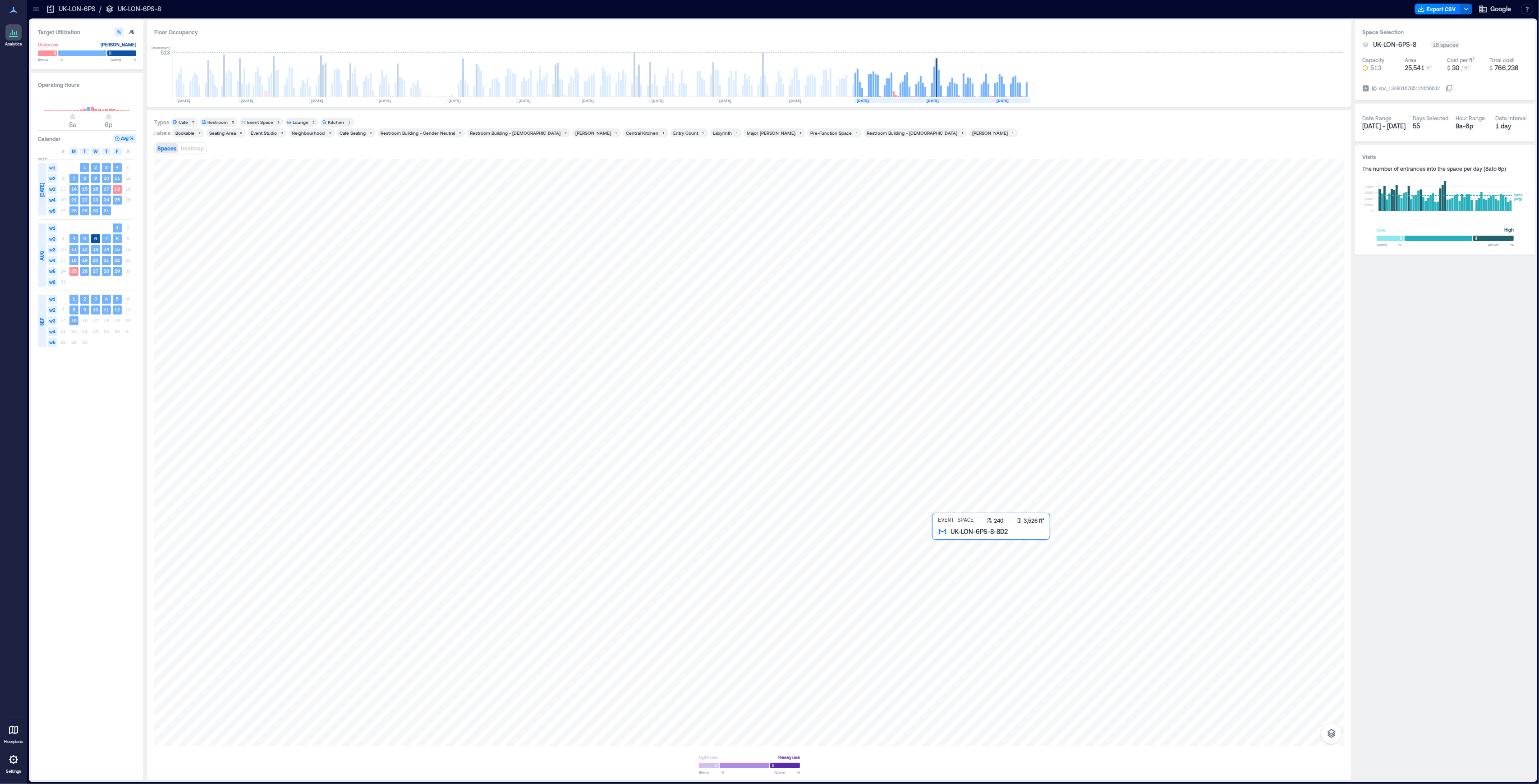
click at [1035, 597] on div at bounding box center [749, 452] width 1190 height 587
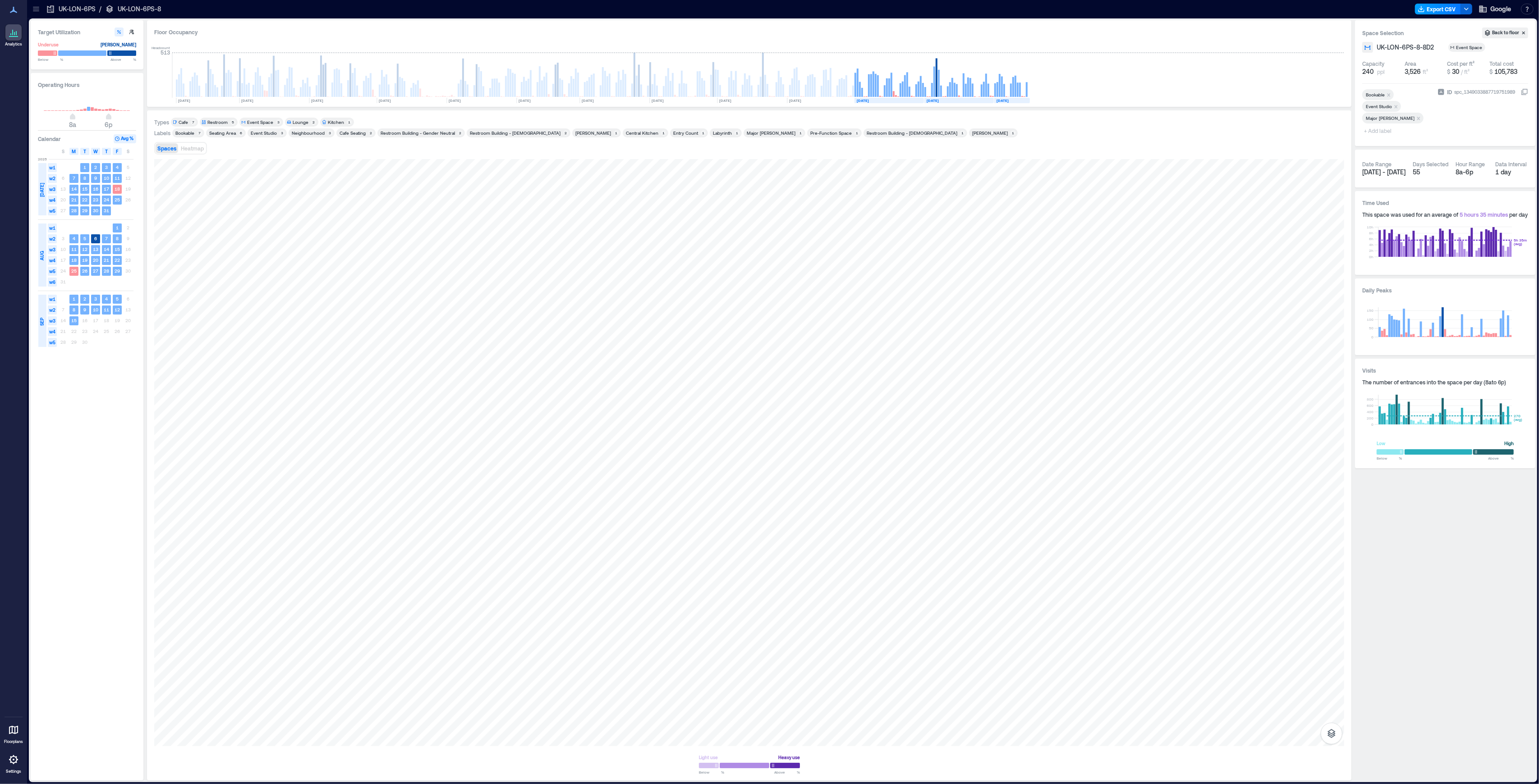
click at [1443, 10] on button "Export CSV" at bounding box center [1437, 9] width 46 height 11
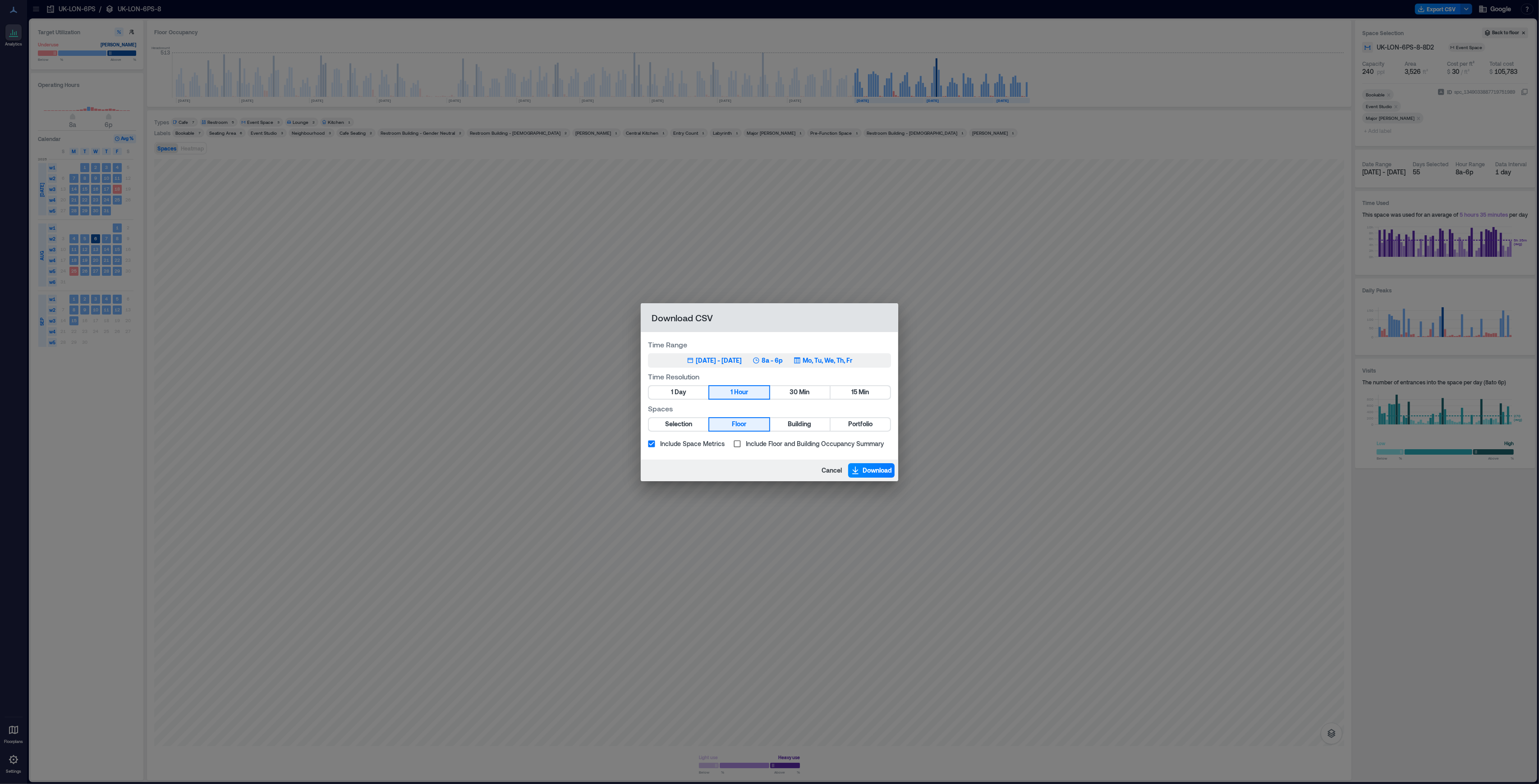
click at [735, 362] on div "Jul 1, 2025 - Sep 15, 2025" at bounding box center [719, 360] width 46 height 9
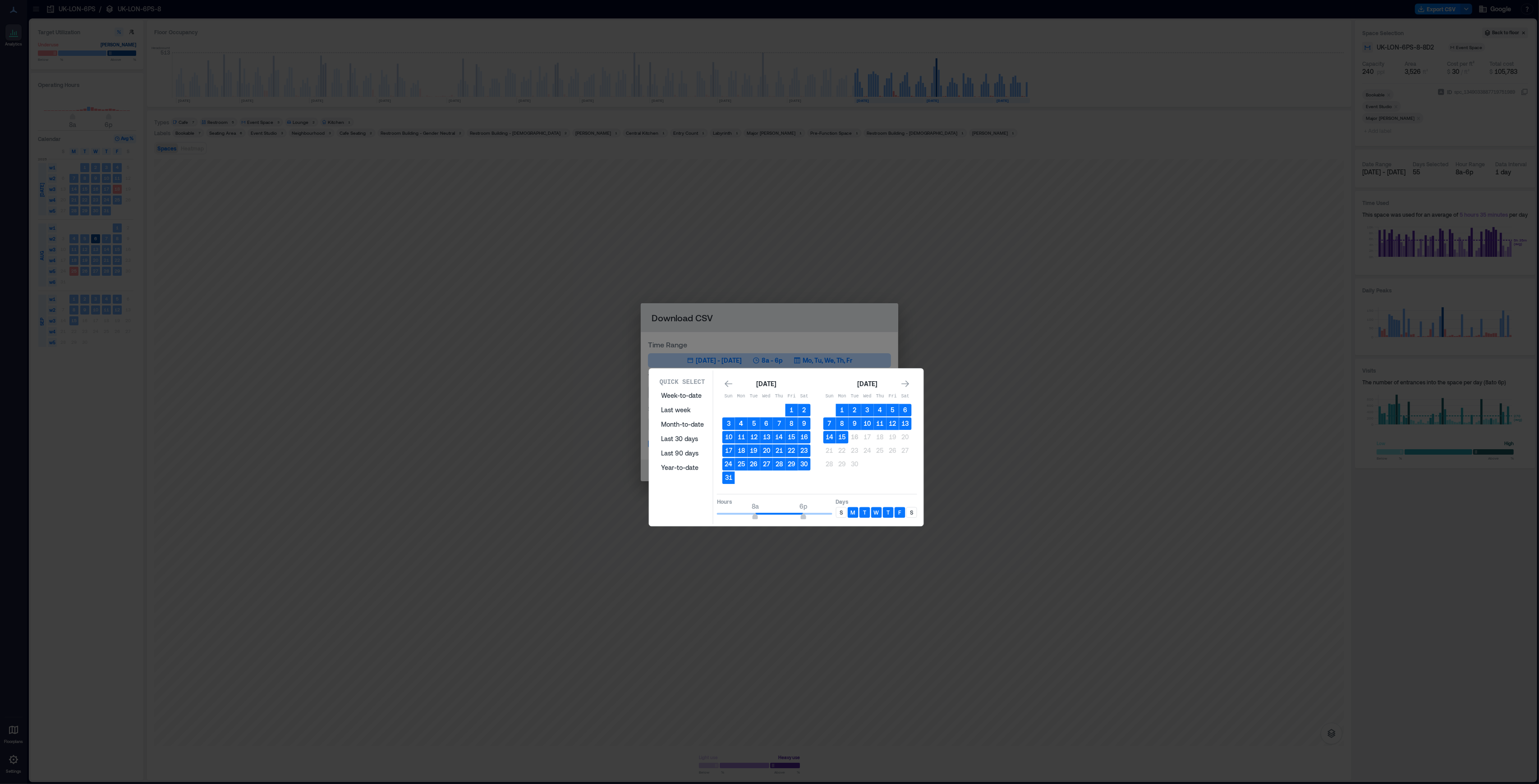
click at [740, 423] on button "4" at bounding box center [741, 423] width 13 height 13
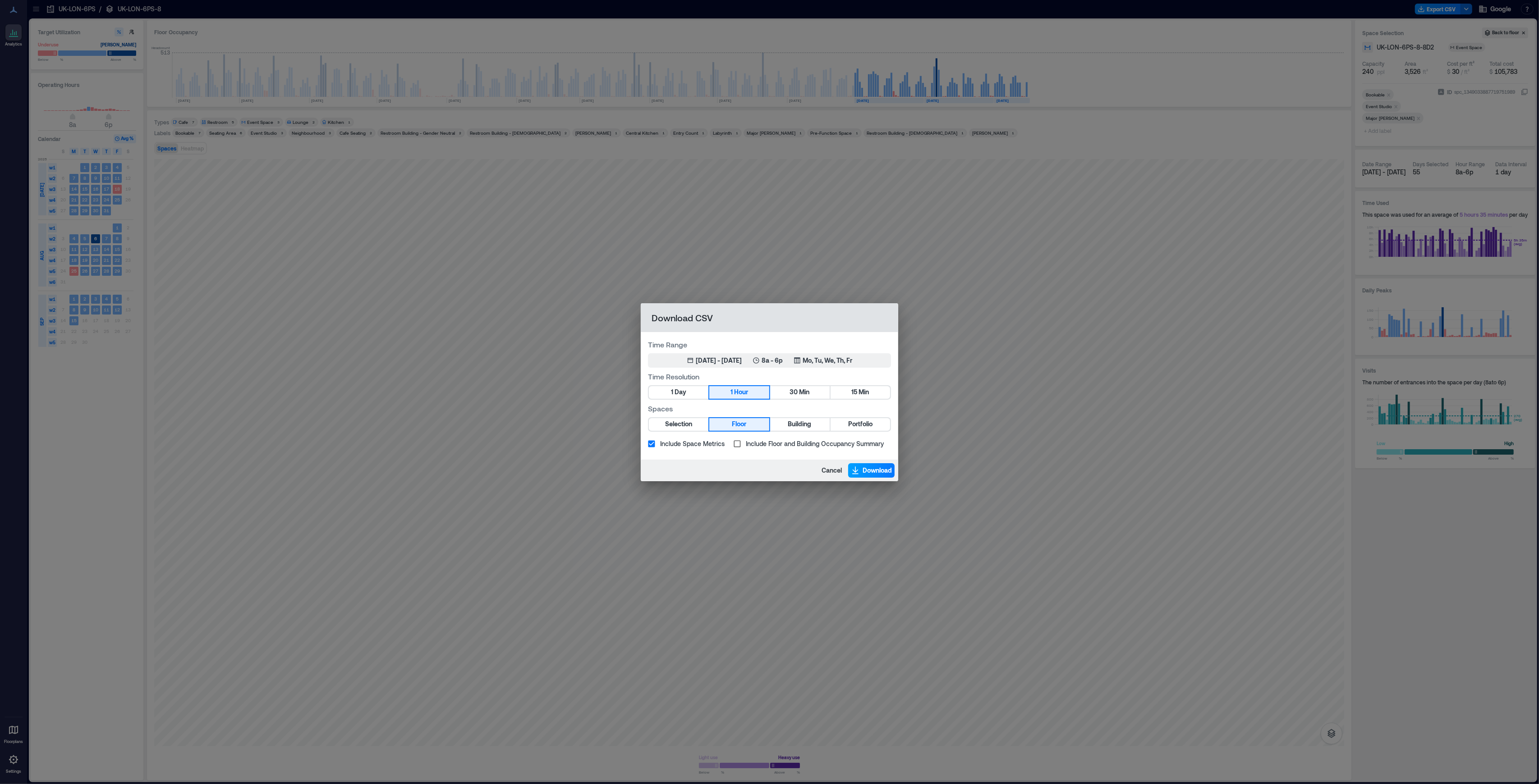
click at [866, 471] on span "Download" at bounding box center [877, 470] width 29 height 9
